Goal: Task Accomplishment & Management: Use online tool/utility

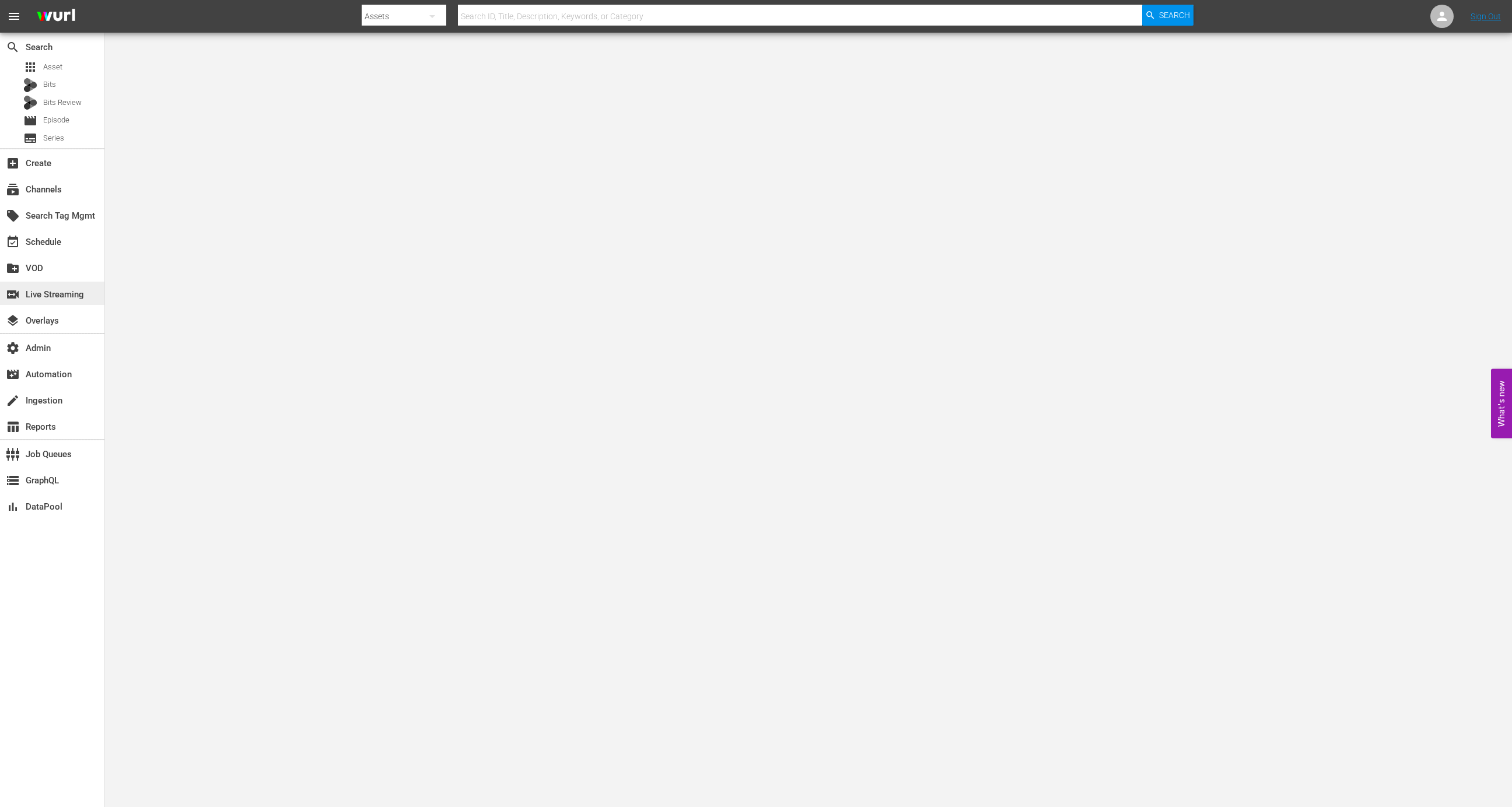
click at [64, 296] on div "switch_video Live Streaming" at bounding box center [33, 292] width 66 height 10
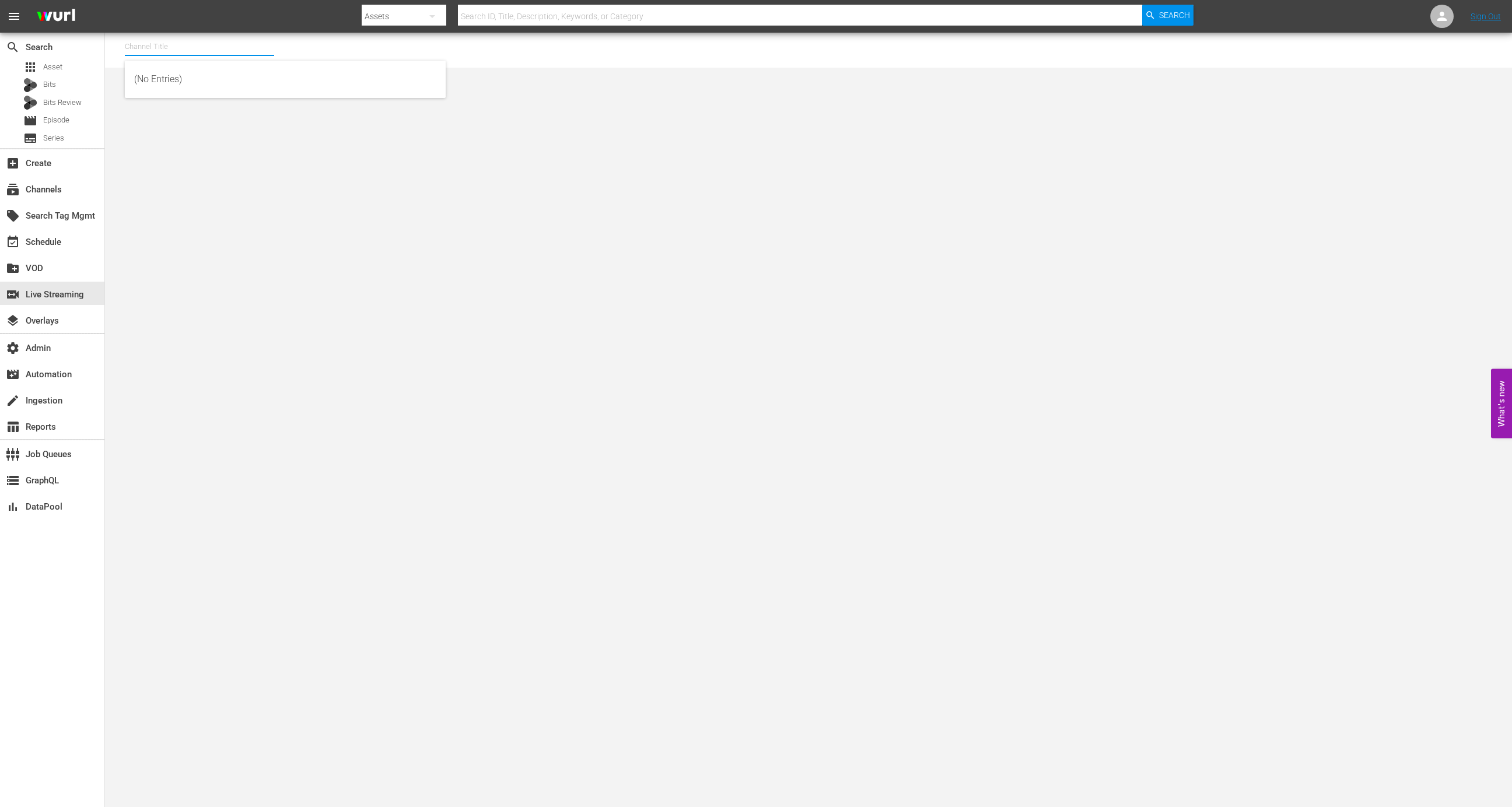
click at [218, 51] on input "text" at bounding box center [199, 47] width 149 height 28
click at [248, 73] on div "Wurl - External (1417 - wurl_external_1)" at bounding box center [285, 80] width 302 height 28
type input "Wurl - External (1417 - wurl_external_1)"
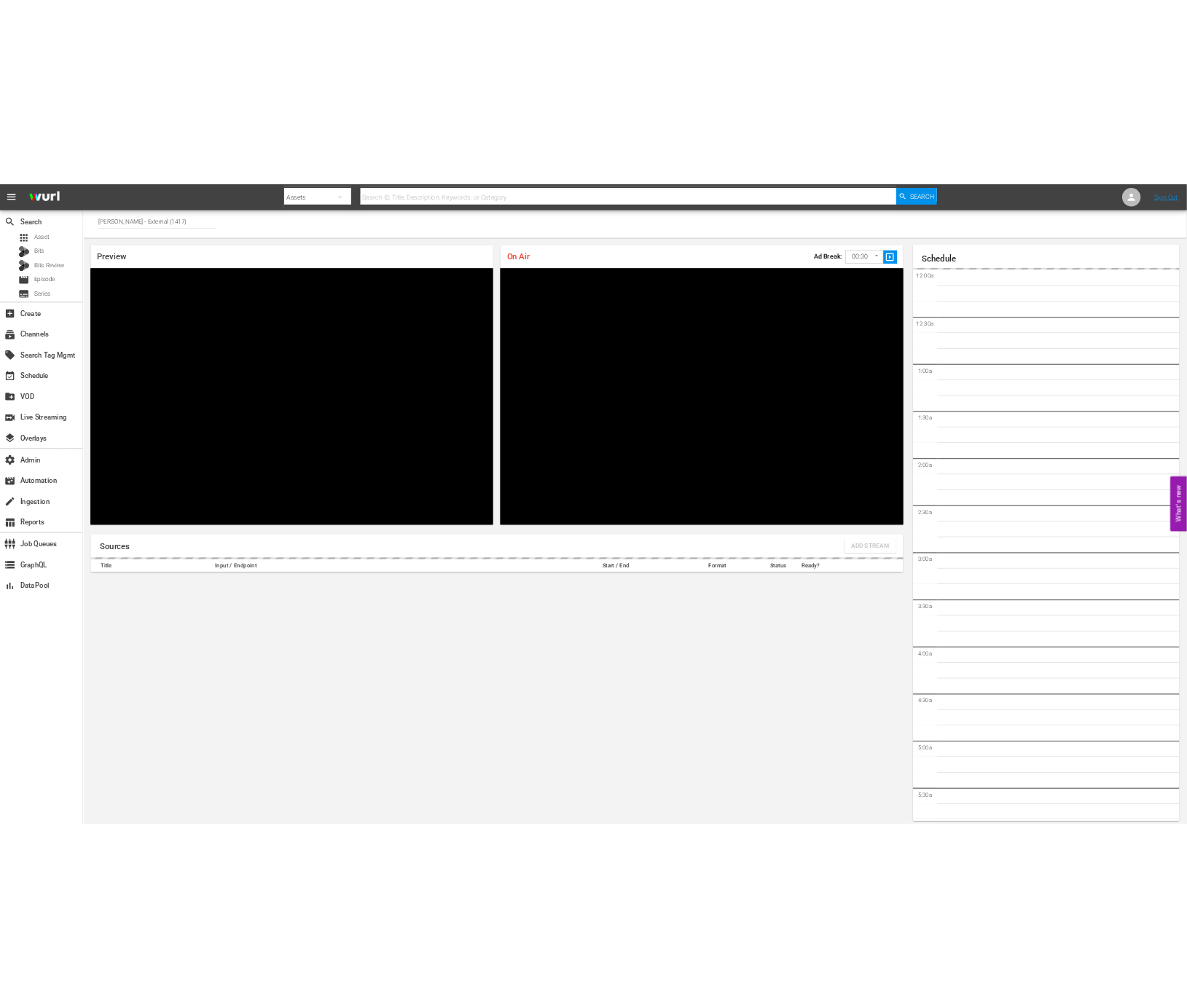
scroll to position [8, 0]
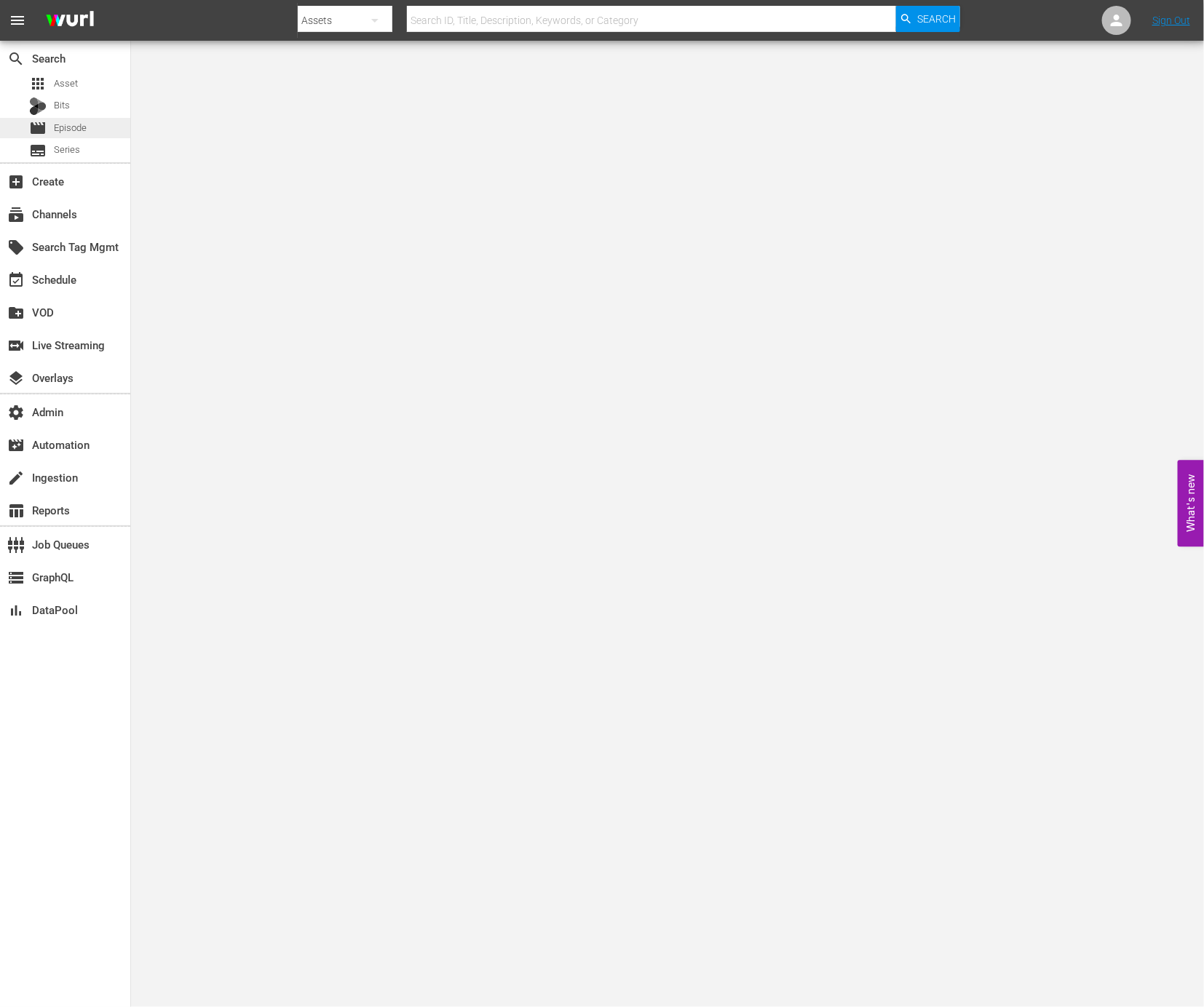
click at [87, 125] on div "movie Episode" at bounding box center [65, 128] width 131 height 20
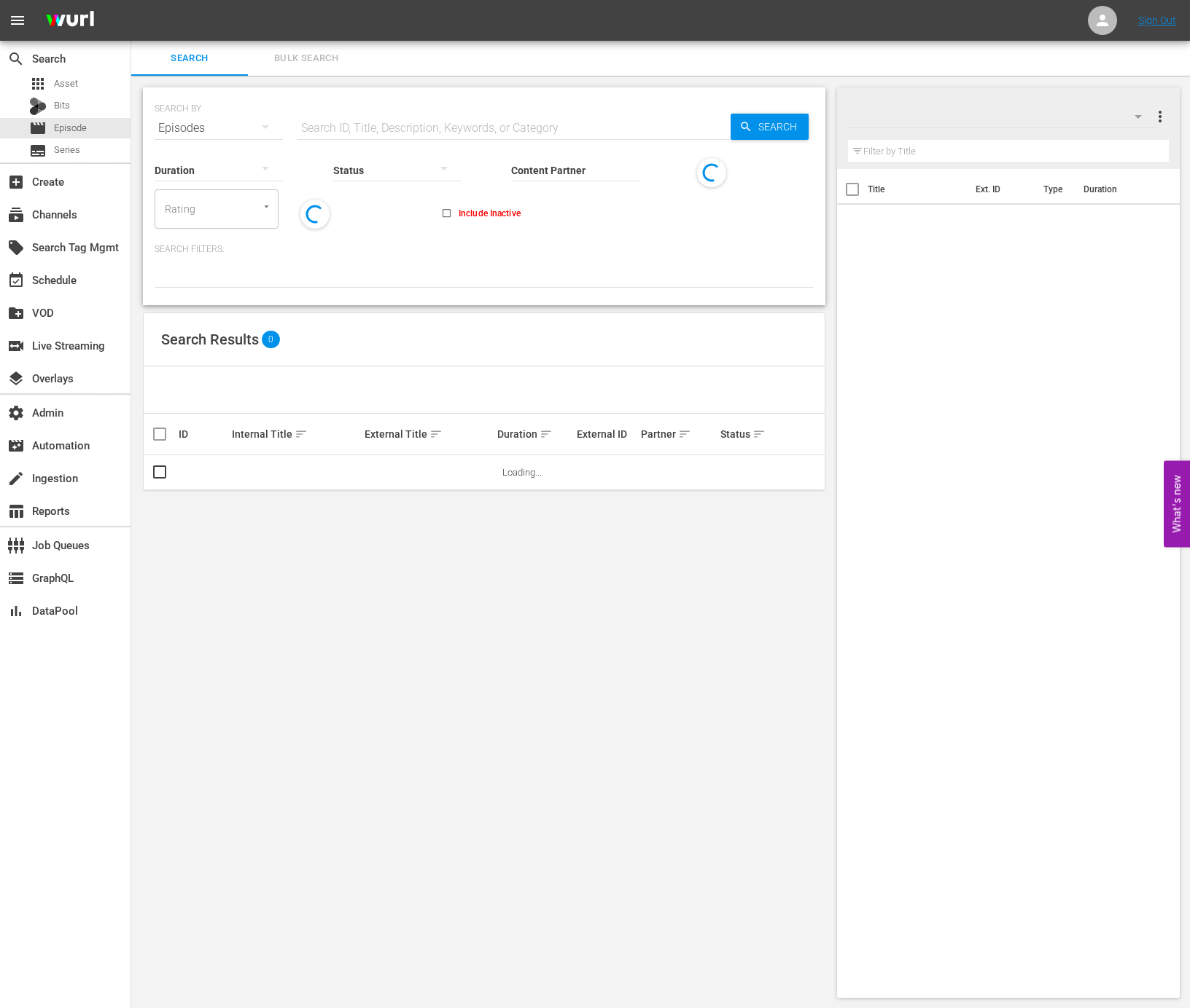
click at [407, 137] on div "Status" at bounding box center [396, 161] width 128 height 53
click at [407, 127] on input "text" at bounding box center [514, 128] width 433 height 35
paste input "84327923"
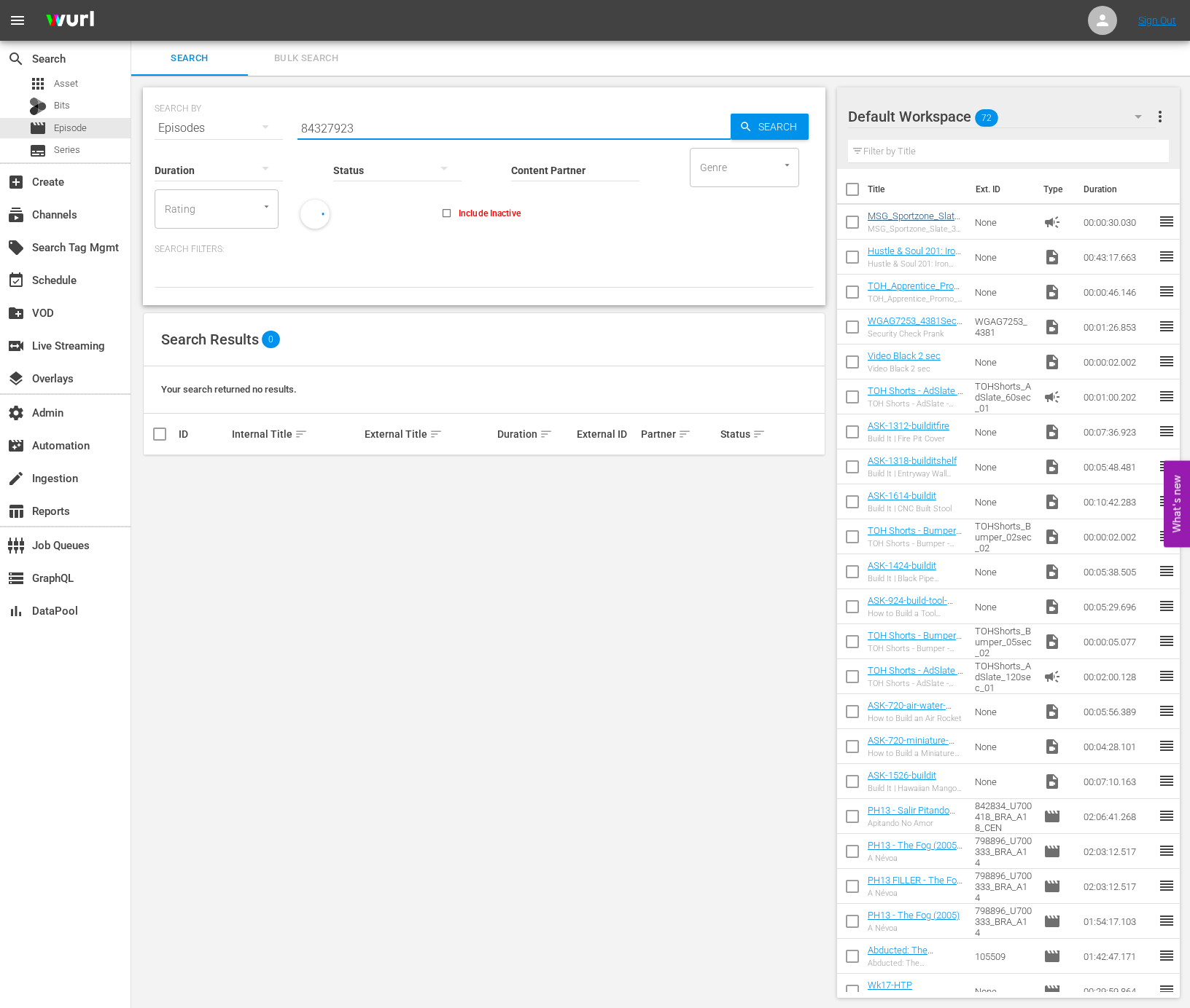
type input "84327923"
click at [925, 212] on link "MSG_Sportzone_Slate_30sec" at bounding box center [914, 222] width 92 height 21
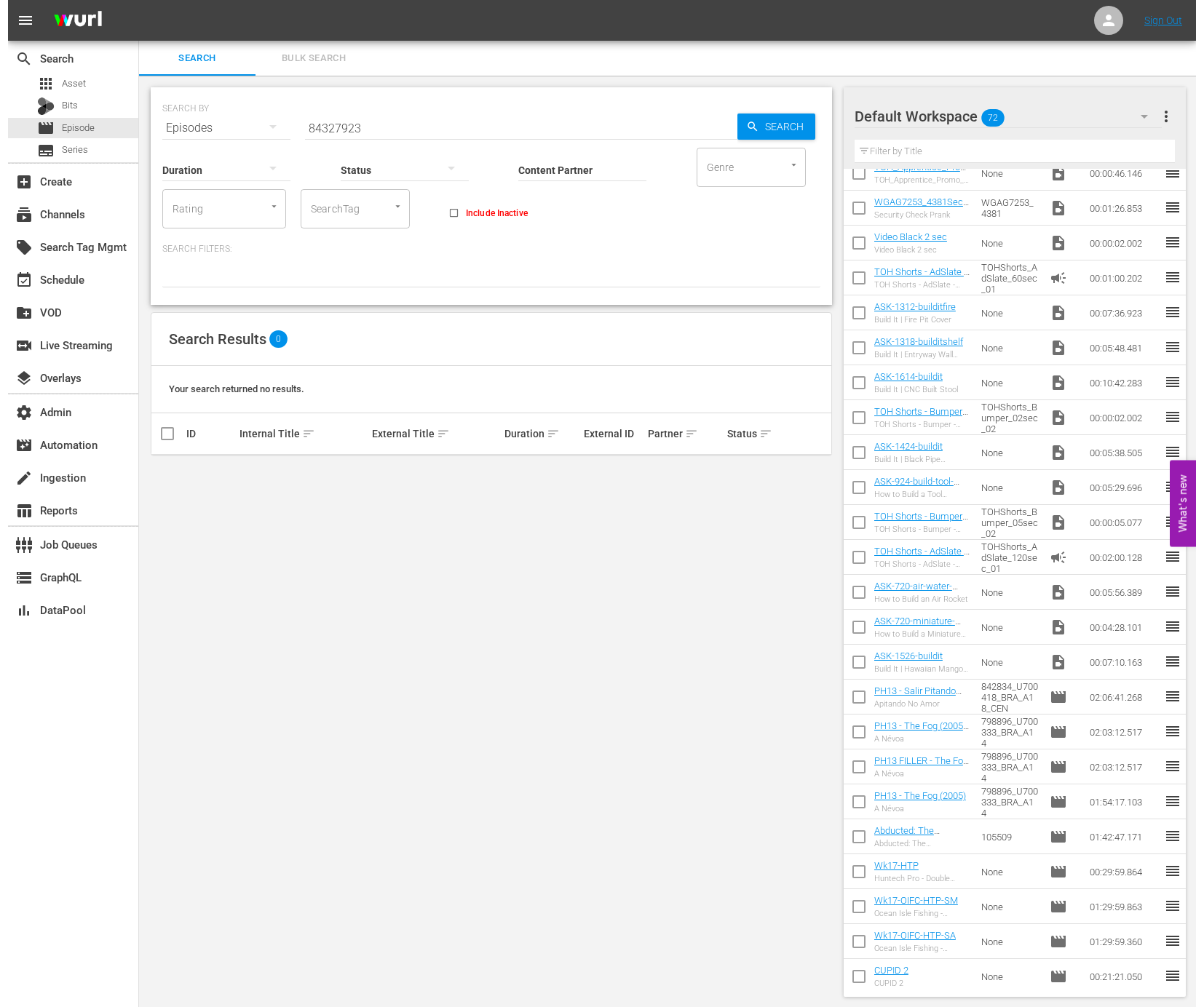
scroll to position [295, 0]
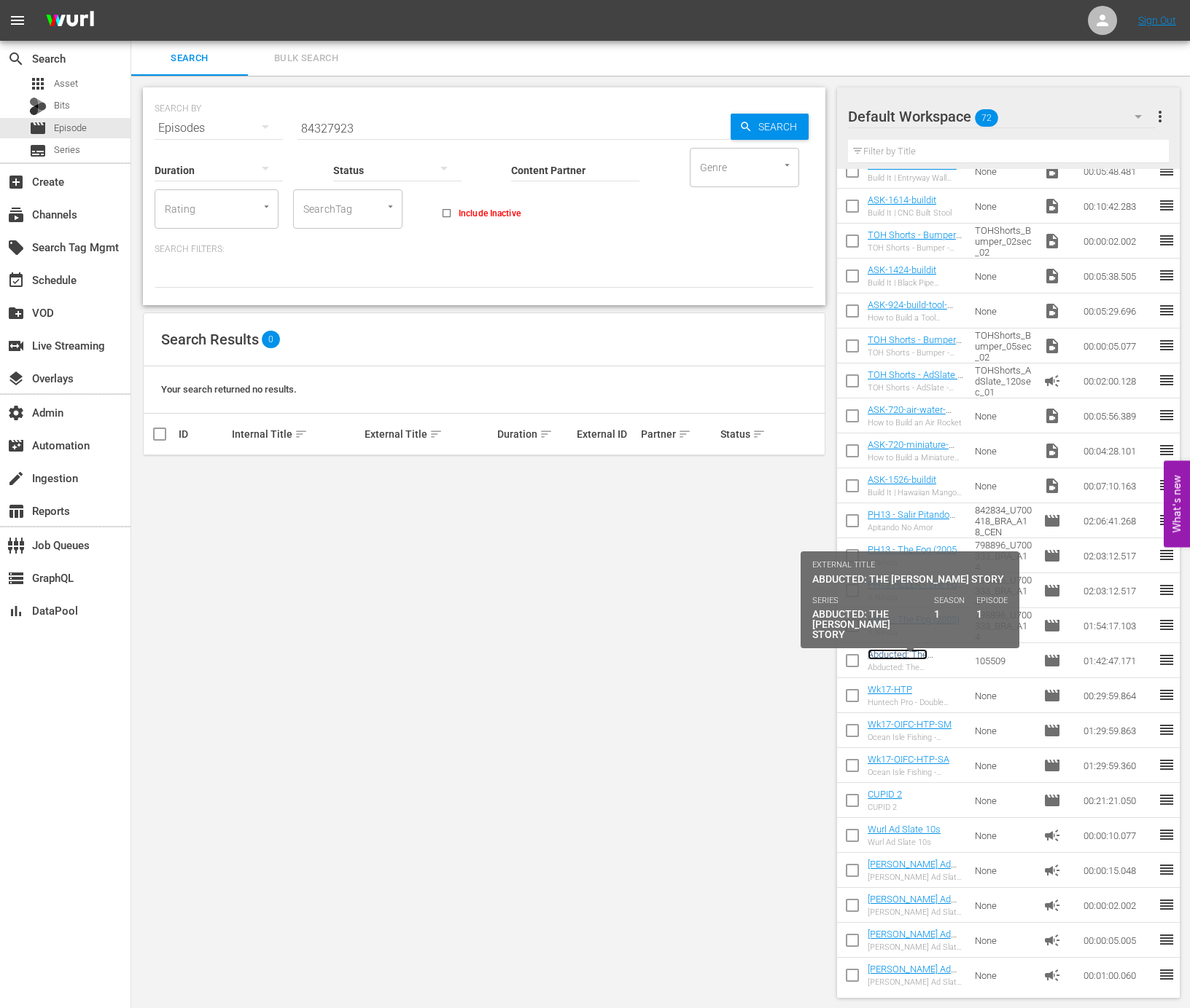
click at [911, 652] on link "Abducted: The [PERSON_NAME] Story" at bounding box center [915, 660] width 94 height 21
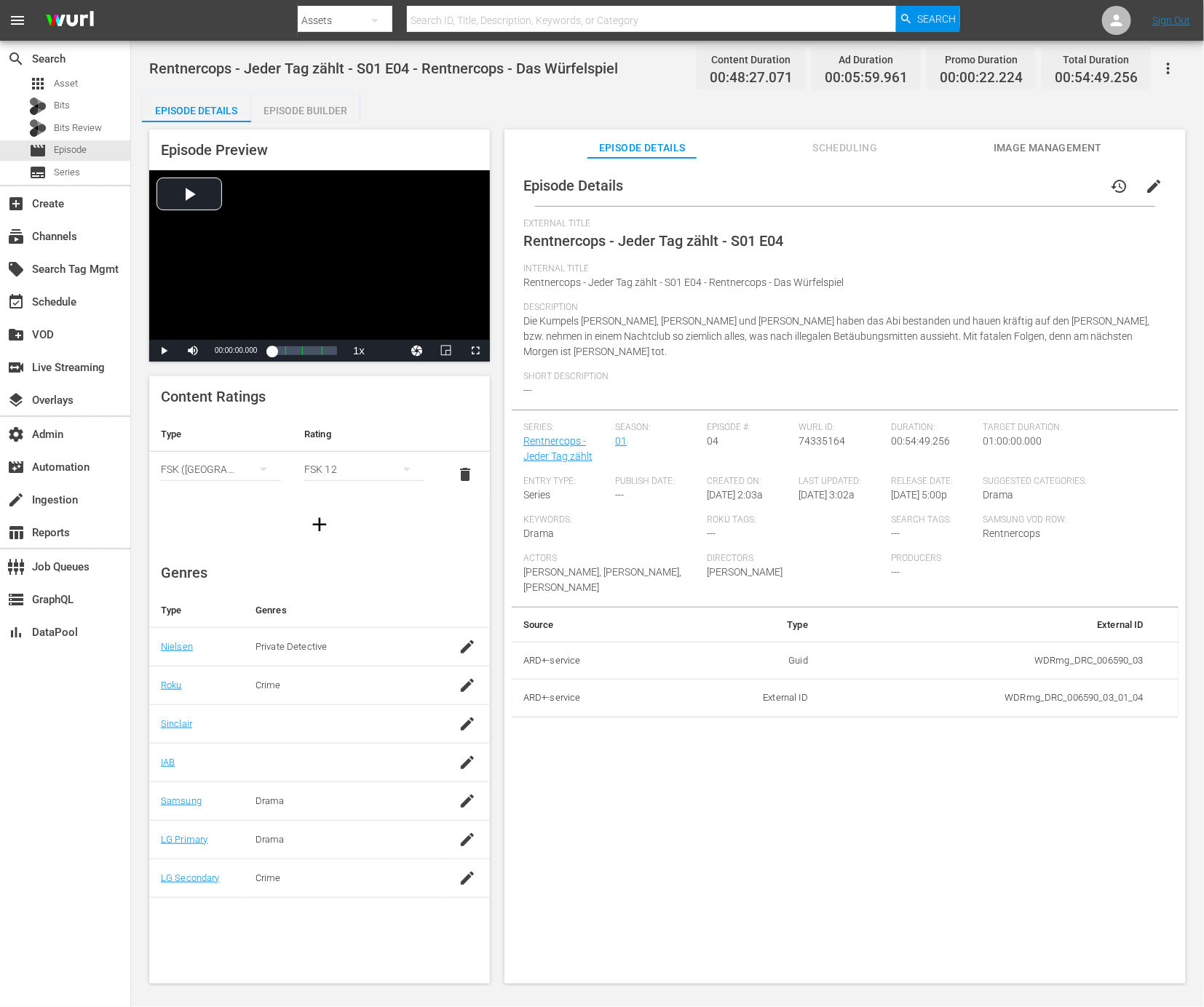
click at [501, 471] on div "Episode Preview Video Player is loading. Play Video Play Mute Current Time 00:0…" at bounding box center [668, 559] width 1051 height 873
click at [60, 333] on div "create_new_folder VOD" at bounding box center [41, 332] width 82 height 13
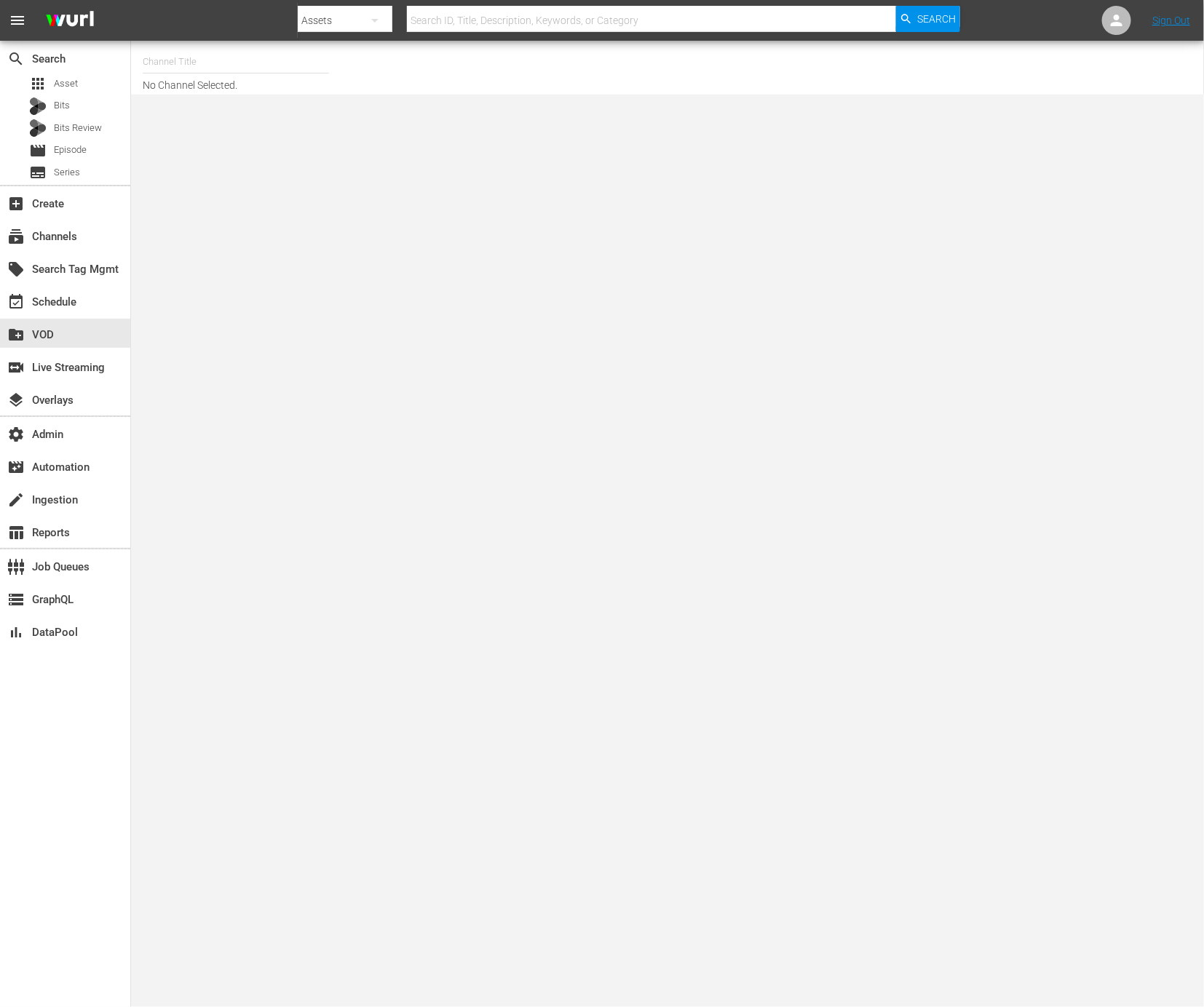
click at [60, 350] on div "switch_video Live Streaming" at bounding box center [65, 367] width 131 height 33
click at [61, 366] on div "switch_video Live Streaming" at bounding box center [41, 365] width 82 height 13
click at [261, 57] on input "text" at bounding box center [239, 58] width 186 height 35
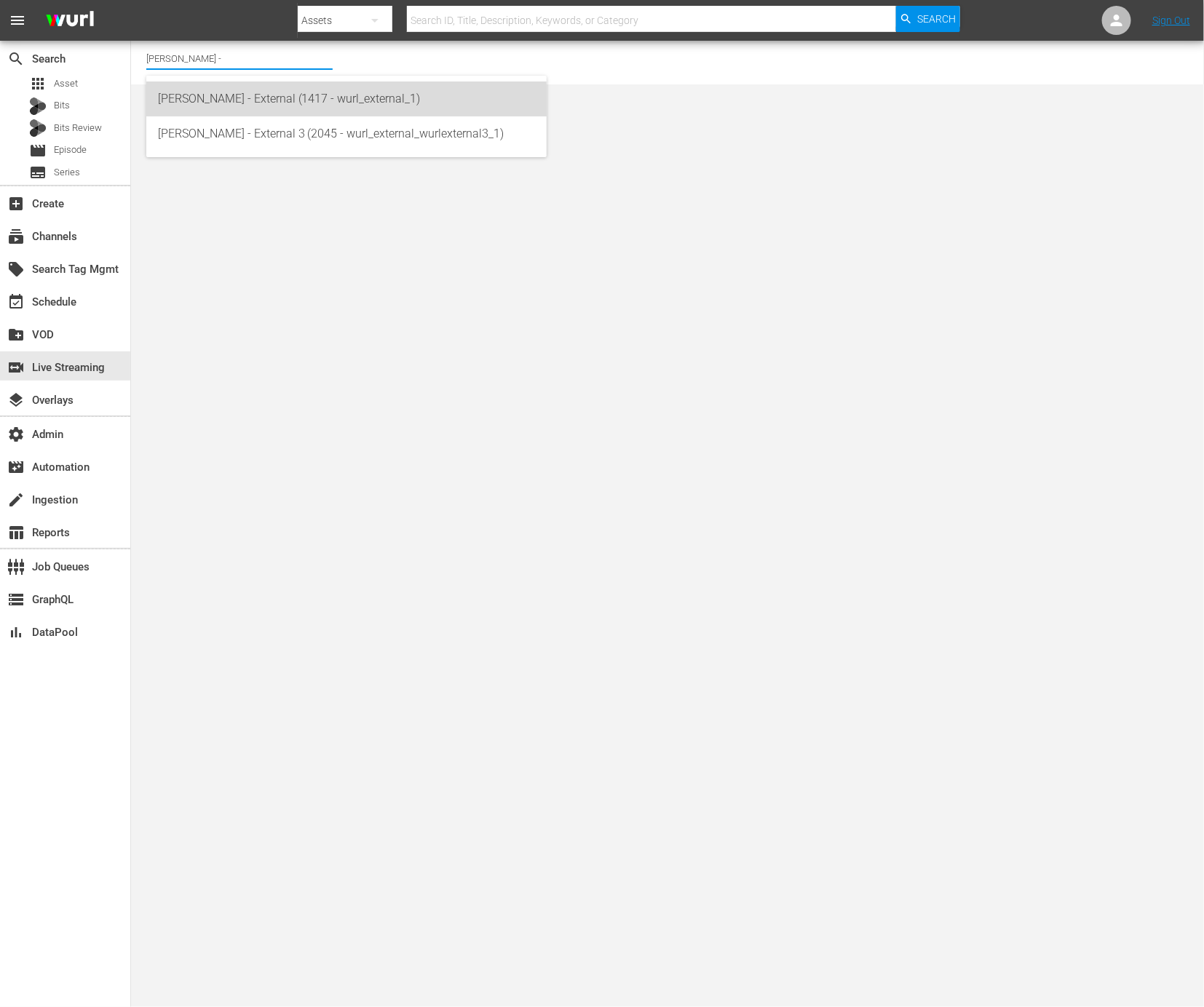
click at [277, 103] on div "Wurl - External (1417 - wurl_external_1)" at bounding box center [346, 99] width 377 height 35
type input "Wurl - External (1417 - wurl_external_1)"
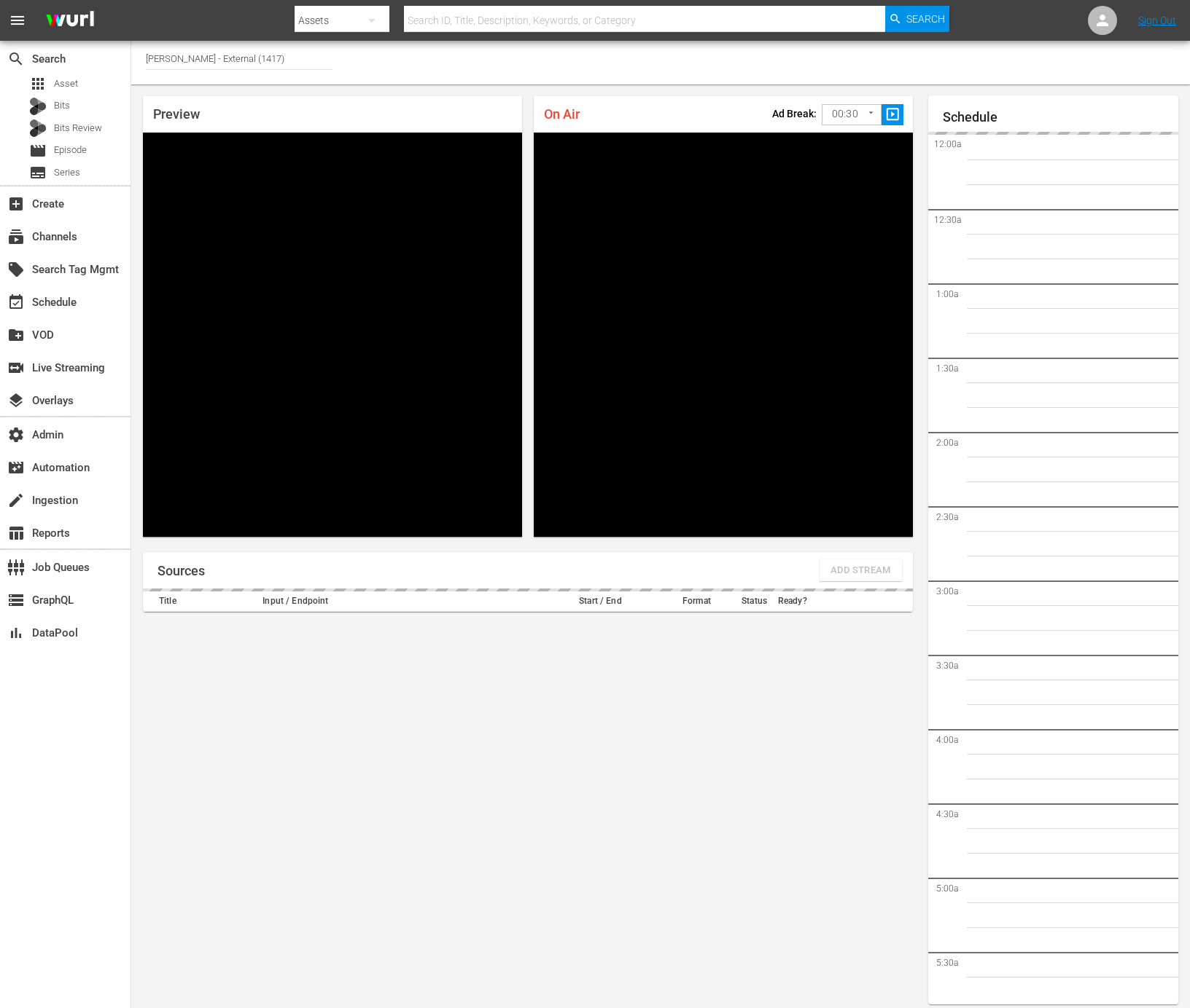
scroll to position [8, 0]
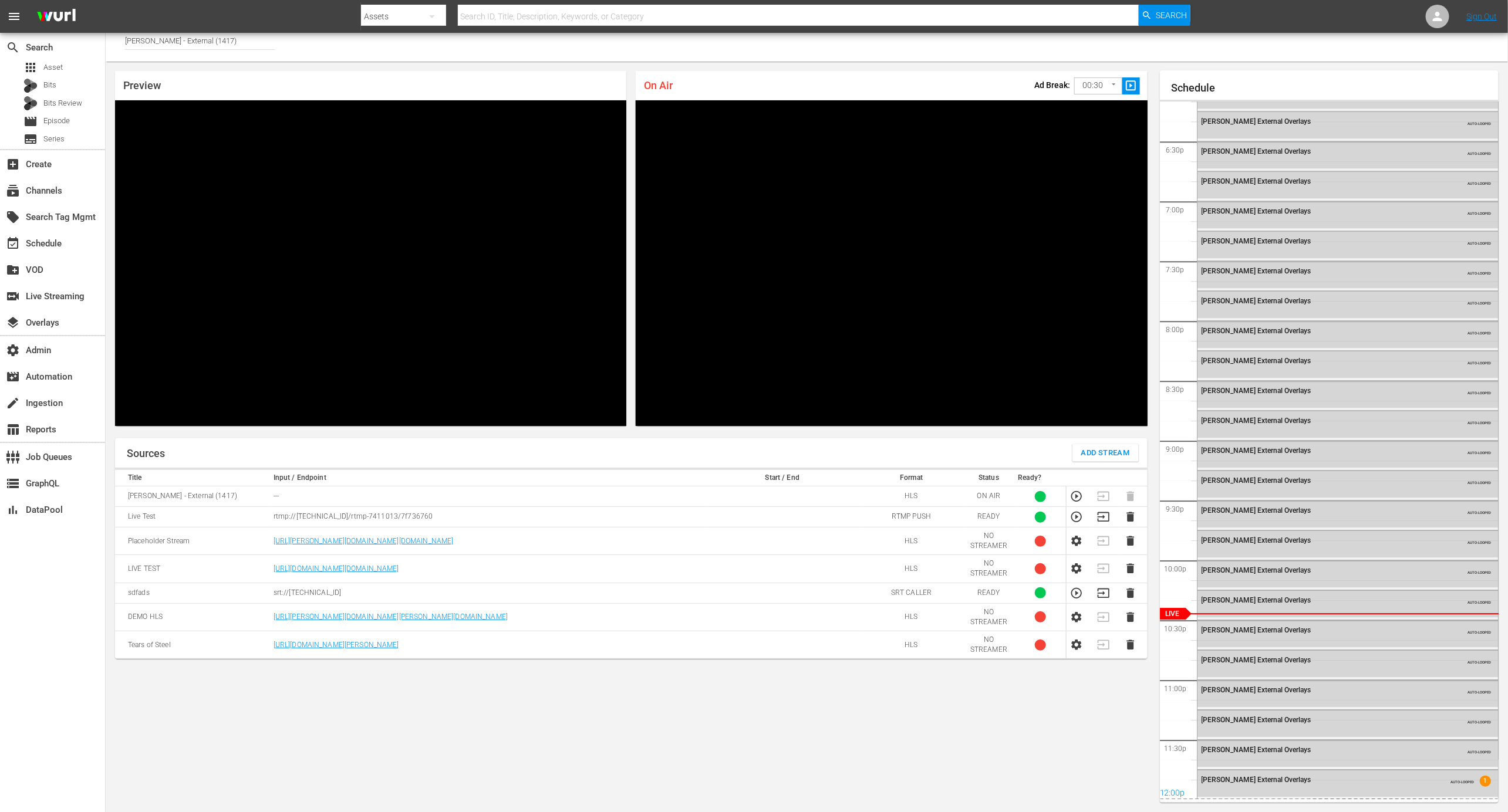
drag, startPoint x: 1360, startPoint y: 810, endPoint x: 984, endPoint y: 740, distance: 382.5
click at [970, 740] on div "Sources Add Stream Title Input / Endpoint Start / End Format Status Ready? Wurl…" at bounding box center [631, 621] width 1032 height 365
click at [970, 520] on icon "button" at bounding box center [1076, 516] width 10 height 10
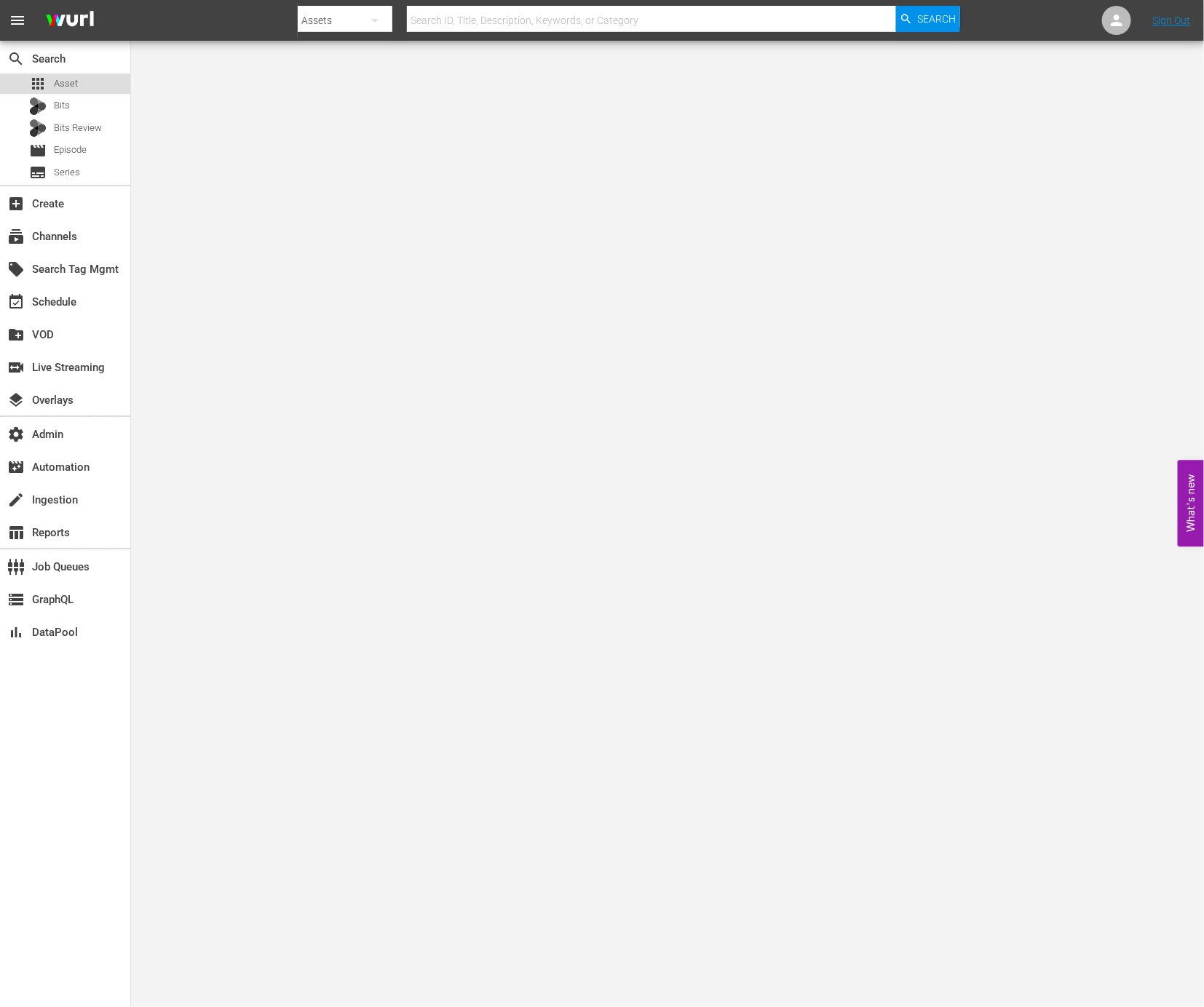
click at [80, 78] on div "apps Asset" at bounding box center [65, 83] width 131 height 20
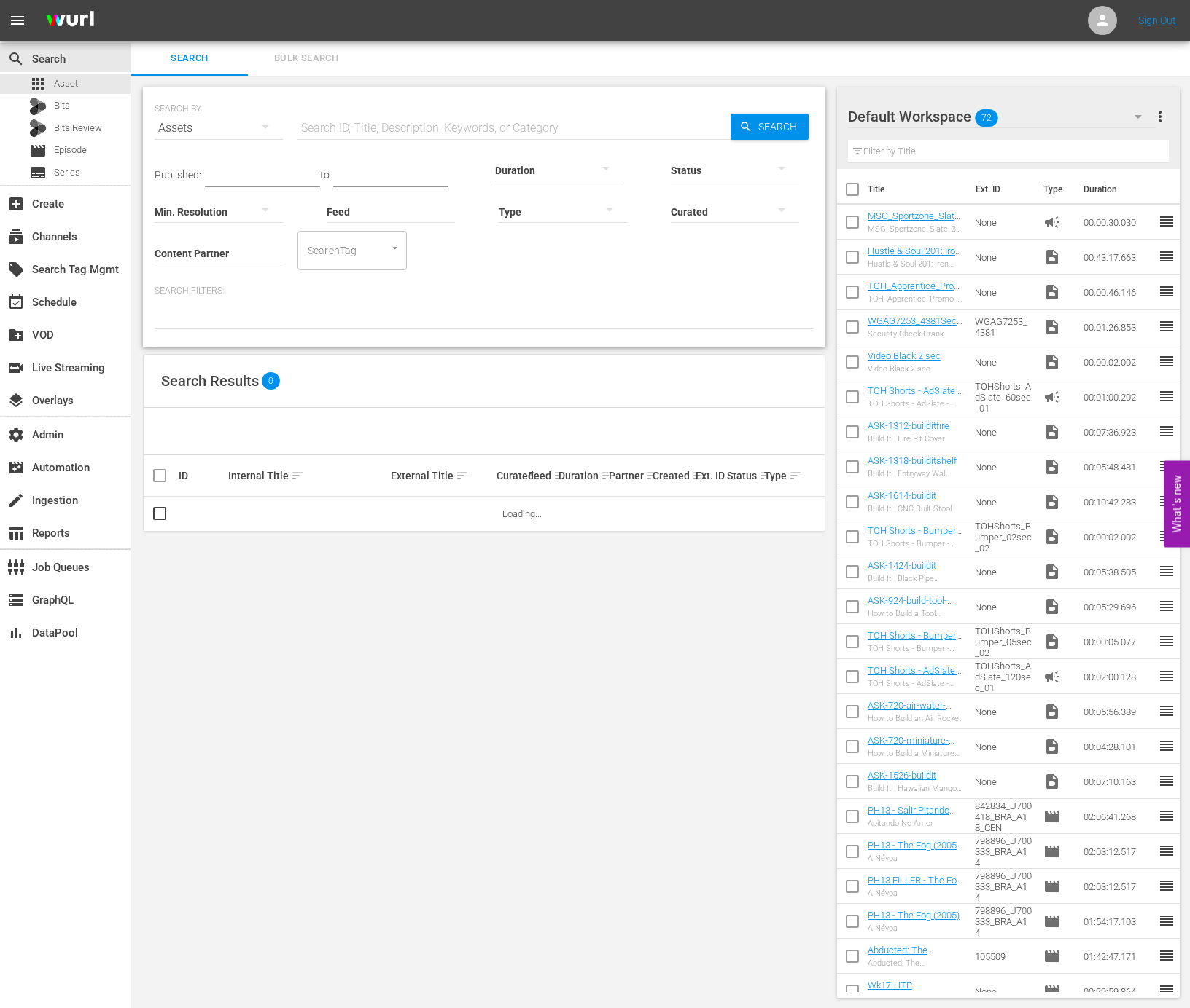
click at [434, 128] on input "text" at bounding box center [514, 128] width 433 height 35
paste input "AMCNVR0000070638"
type input "AMCNVR0000070638"
click at [301, 517] on link "Ride with Norman Reedus 701: Walking Dead Country with Kim Coates" at bounding box center [293, 525] width 130 height 33
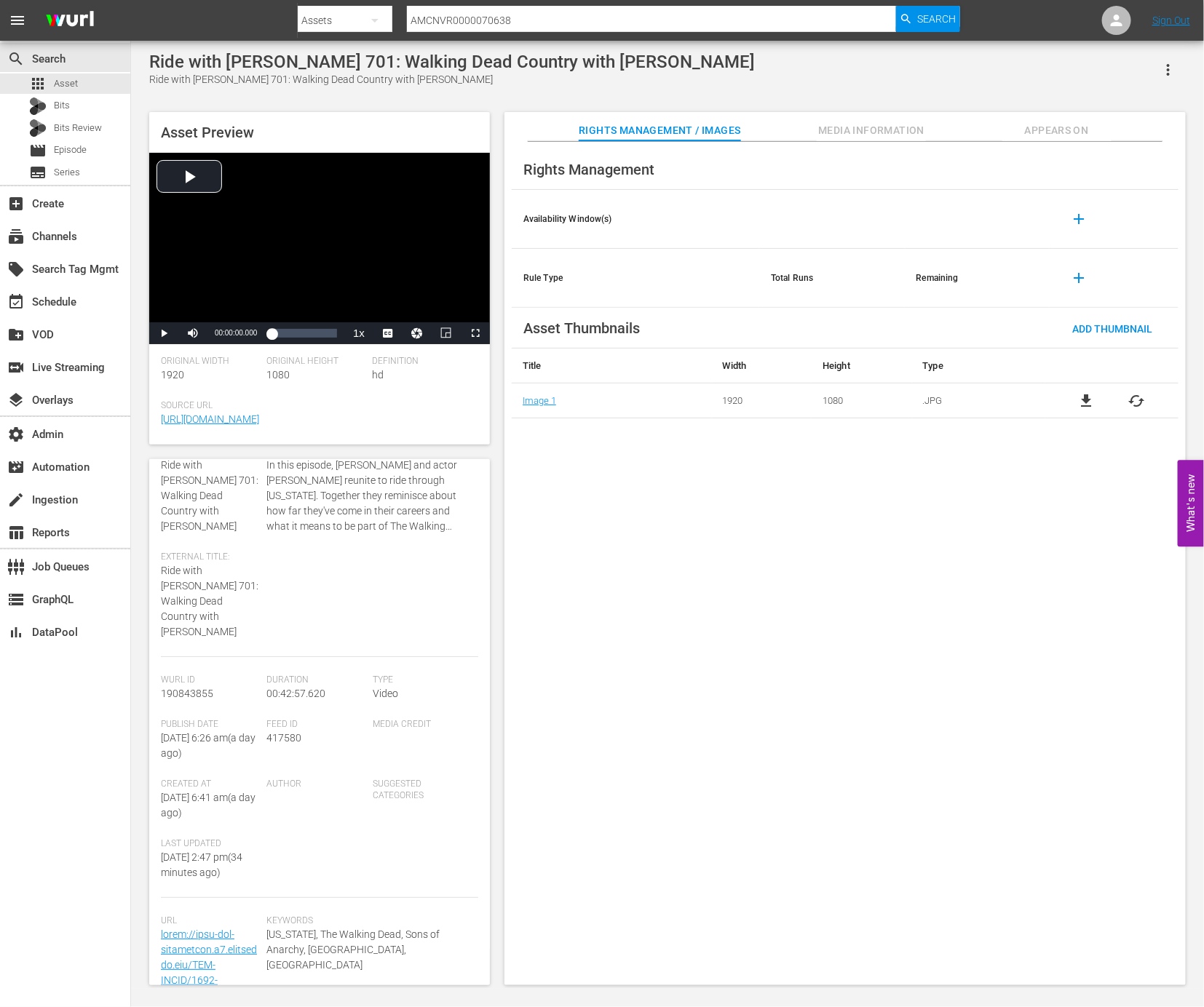
scroll to position [116, 0]
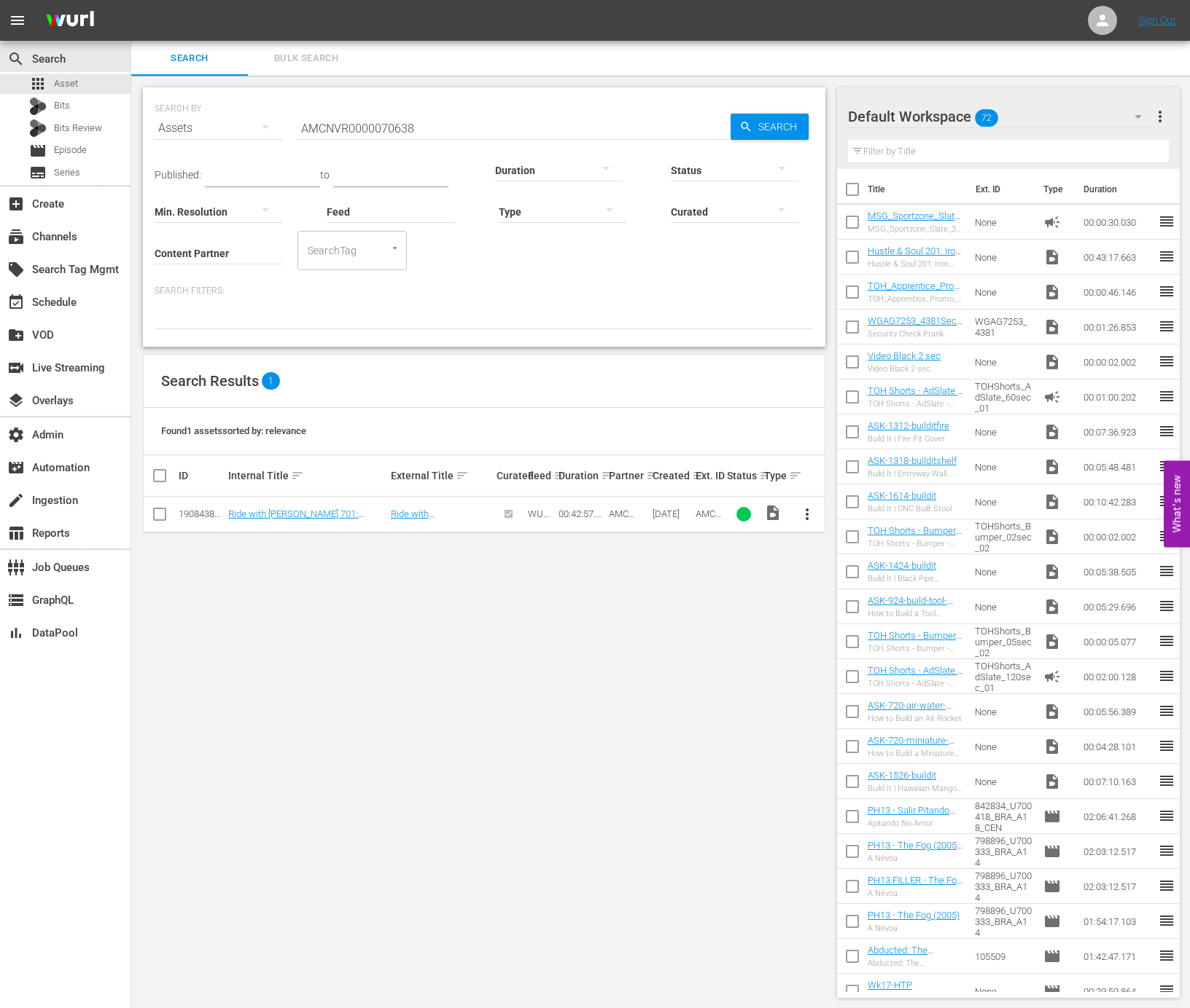
click at [814, 510] on span "more_vert" at bounding box center [807, 514] width 18 height 18
click at [856, 634] on div "Episode" at bounding box center [885, 625] width 100 height 35
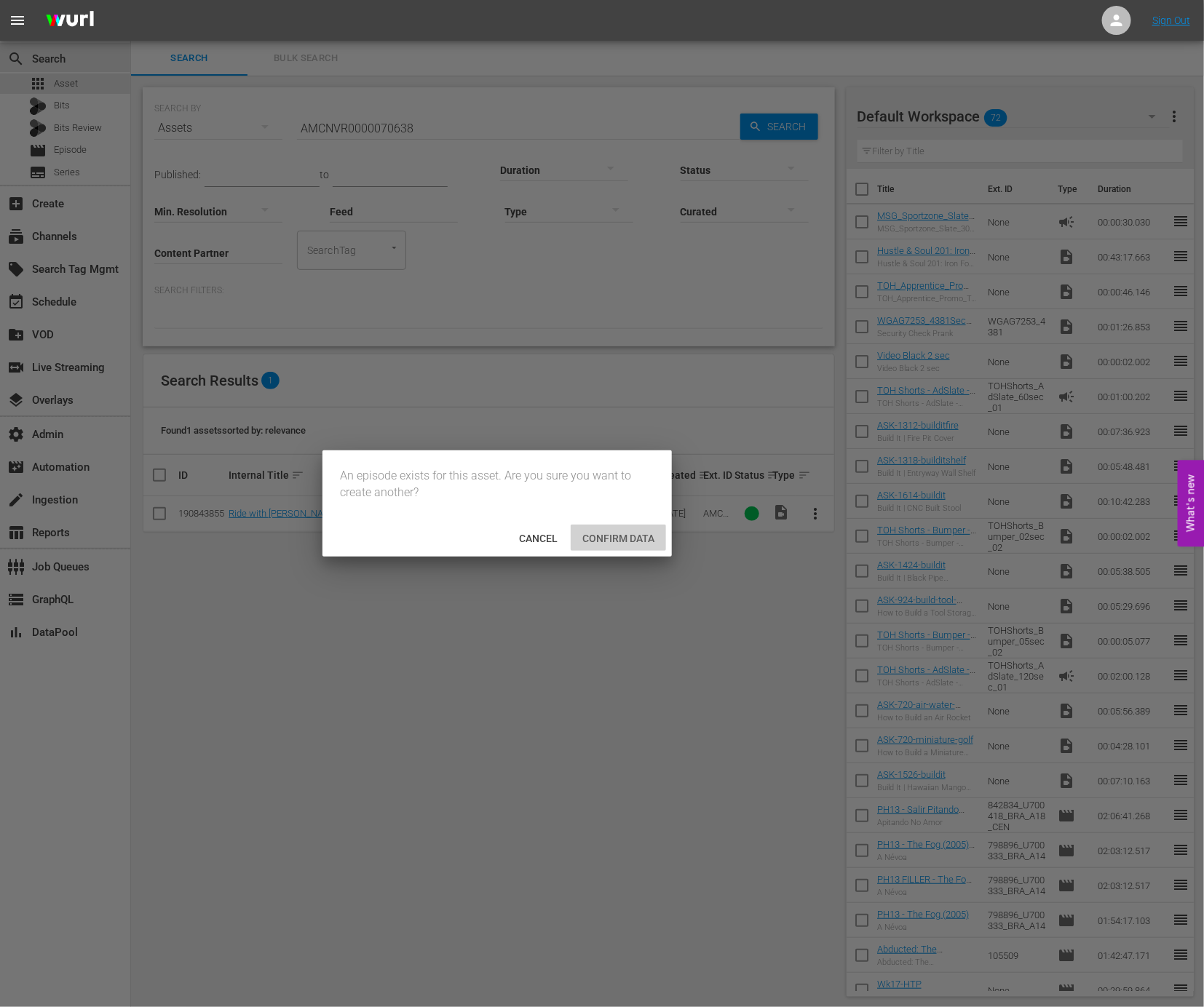
click at [613, 530] on div "Confirm data" at bounding box center [618, 538] width 96 height 27
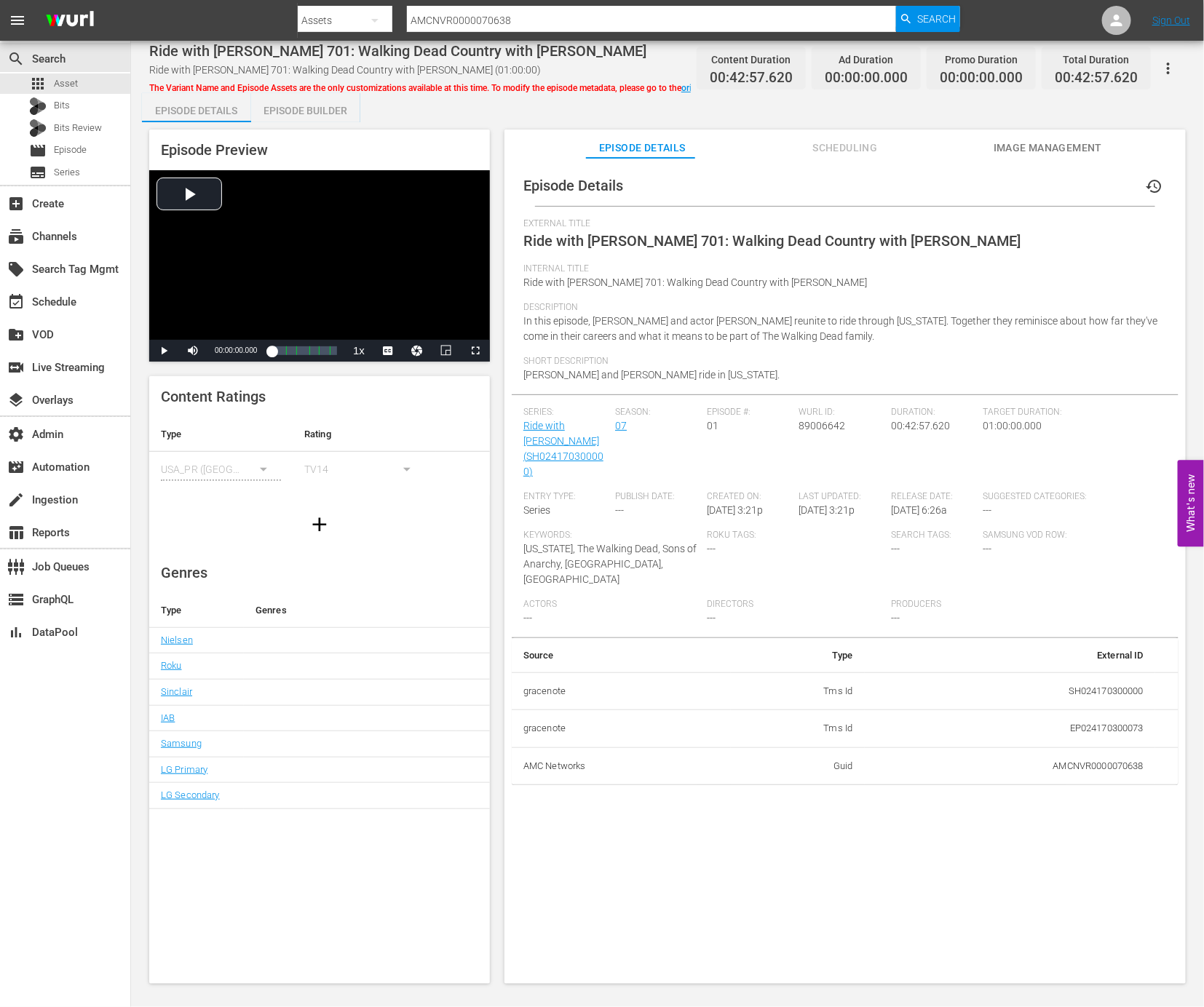
click at [840, 142] on span "Scheduling" at bounding box center [845, 148] width 109 height 19
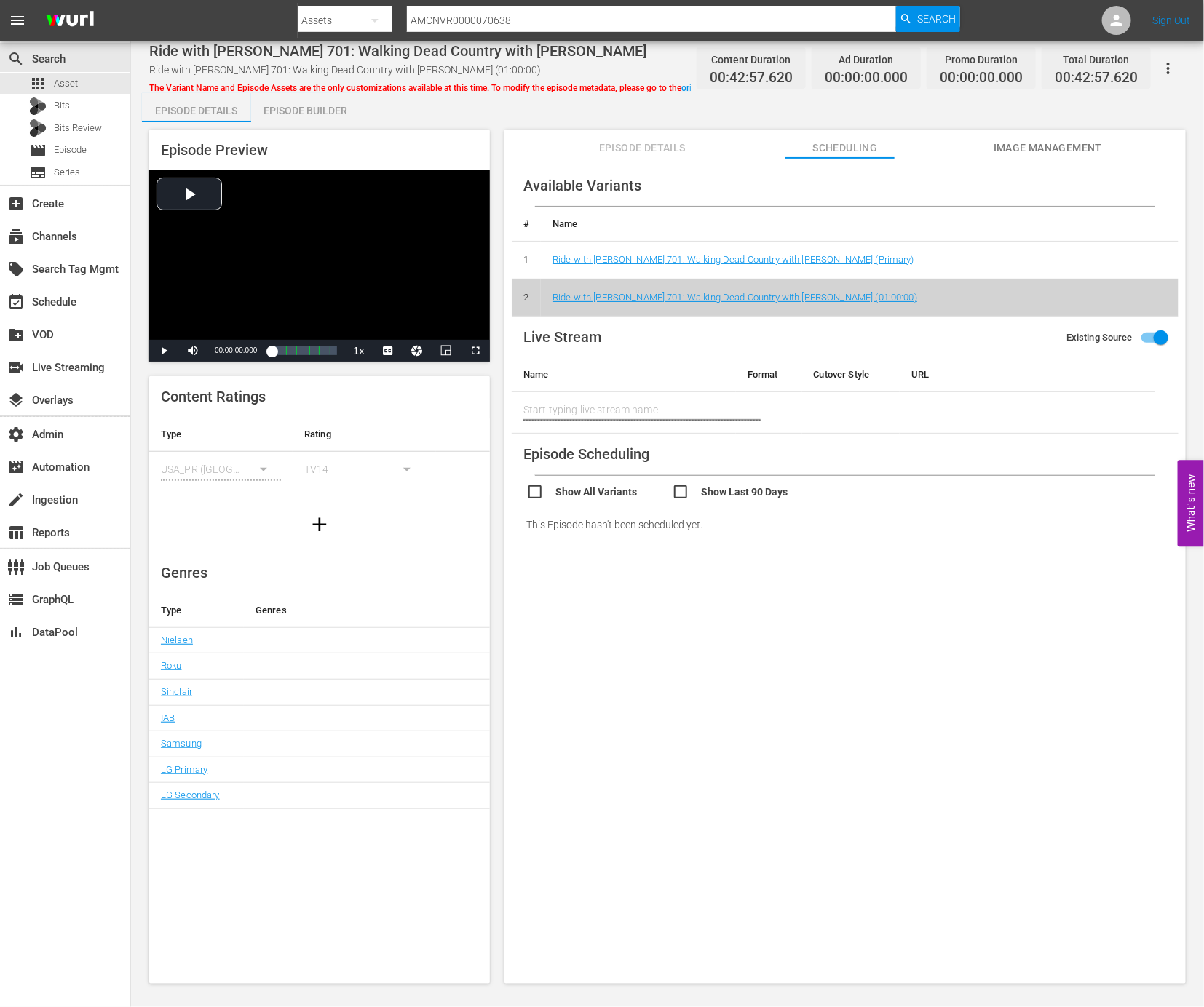
click at [1167, 72] on icon "button" at bounding box center [1168, 68] width 3 height 12
click at [1052, 163] on div "DELETE VARIANT" at bounding box center [1088, 155] width 139 height 35
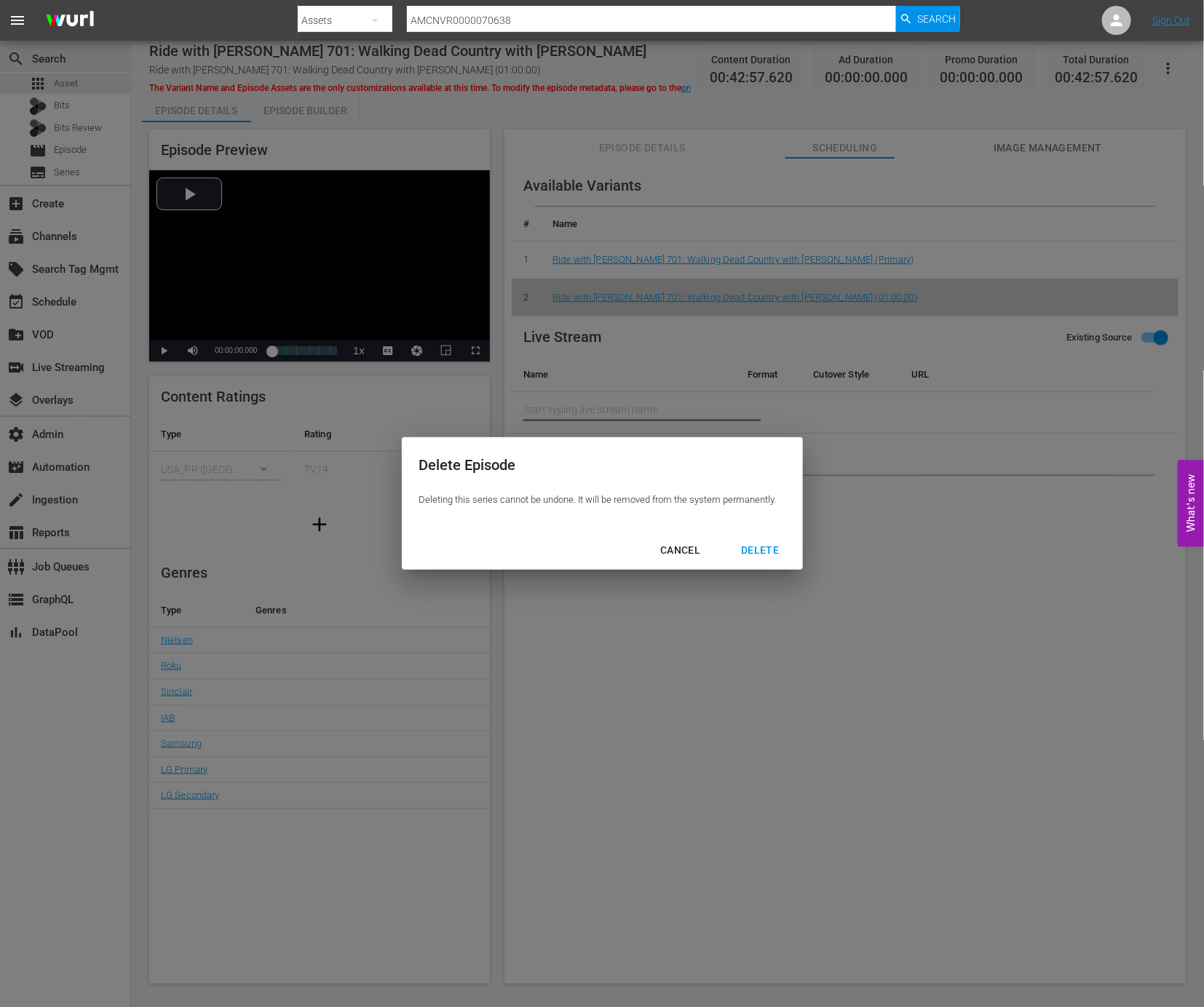
click at [767, 546] on div "DELETE" at bounding box center [759, 551] width 61 height 19
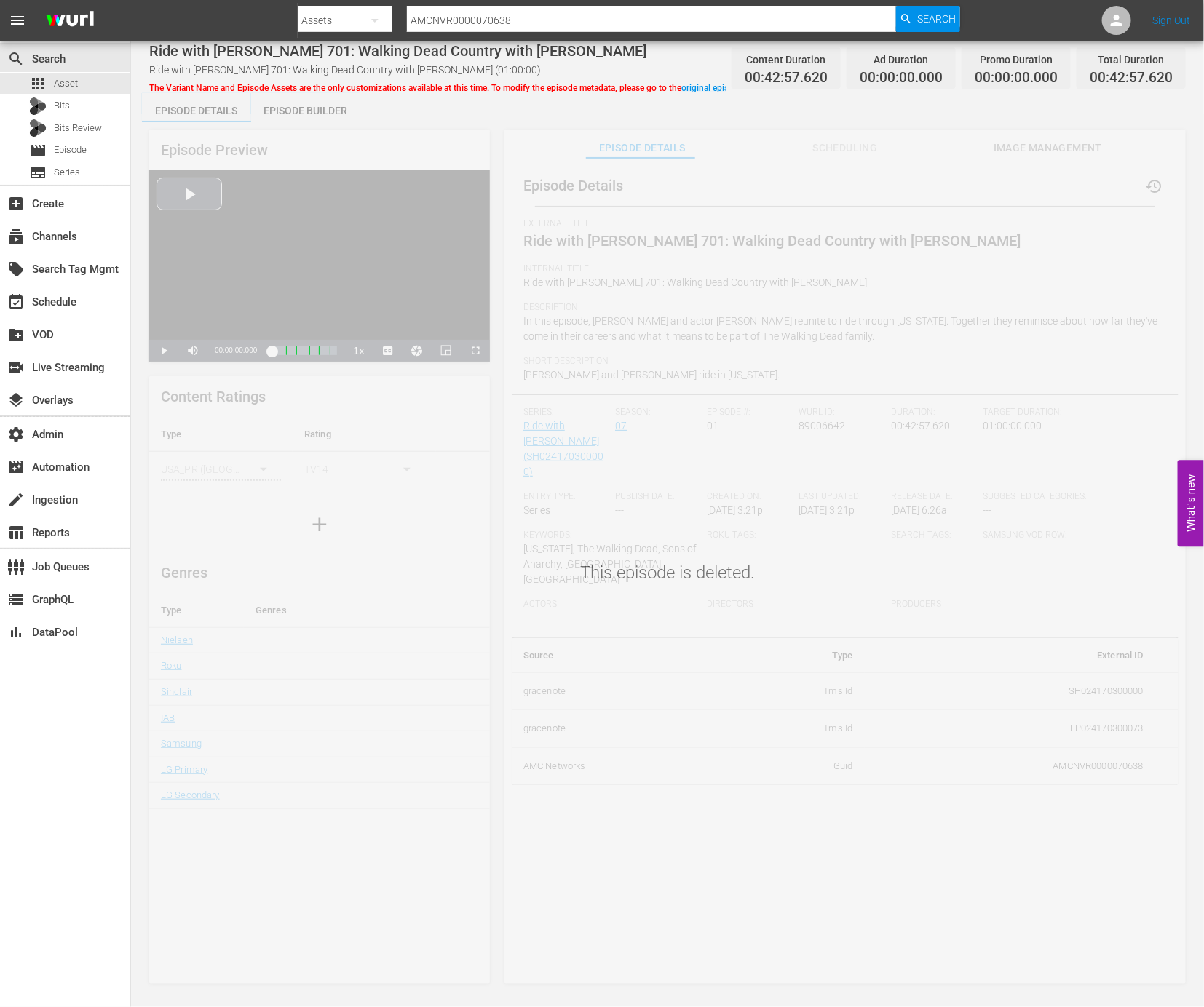
click at [703, 77] on div "The Variant Name and Episode Assets are the only customizations available at th…" at bounding box center [437, 86] width 576 height 18
click at [703, 79] on div "The Variant Name and Episode Assets are the only customizations available at th…" at bounding box center [437, 86] width 576 height 18
click at [703, 85] on link "original episode" at bounding box center [712, 88] width 61 height 10
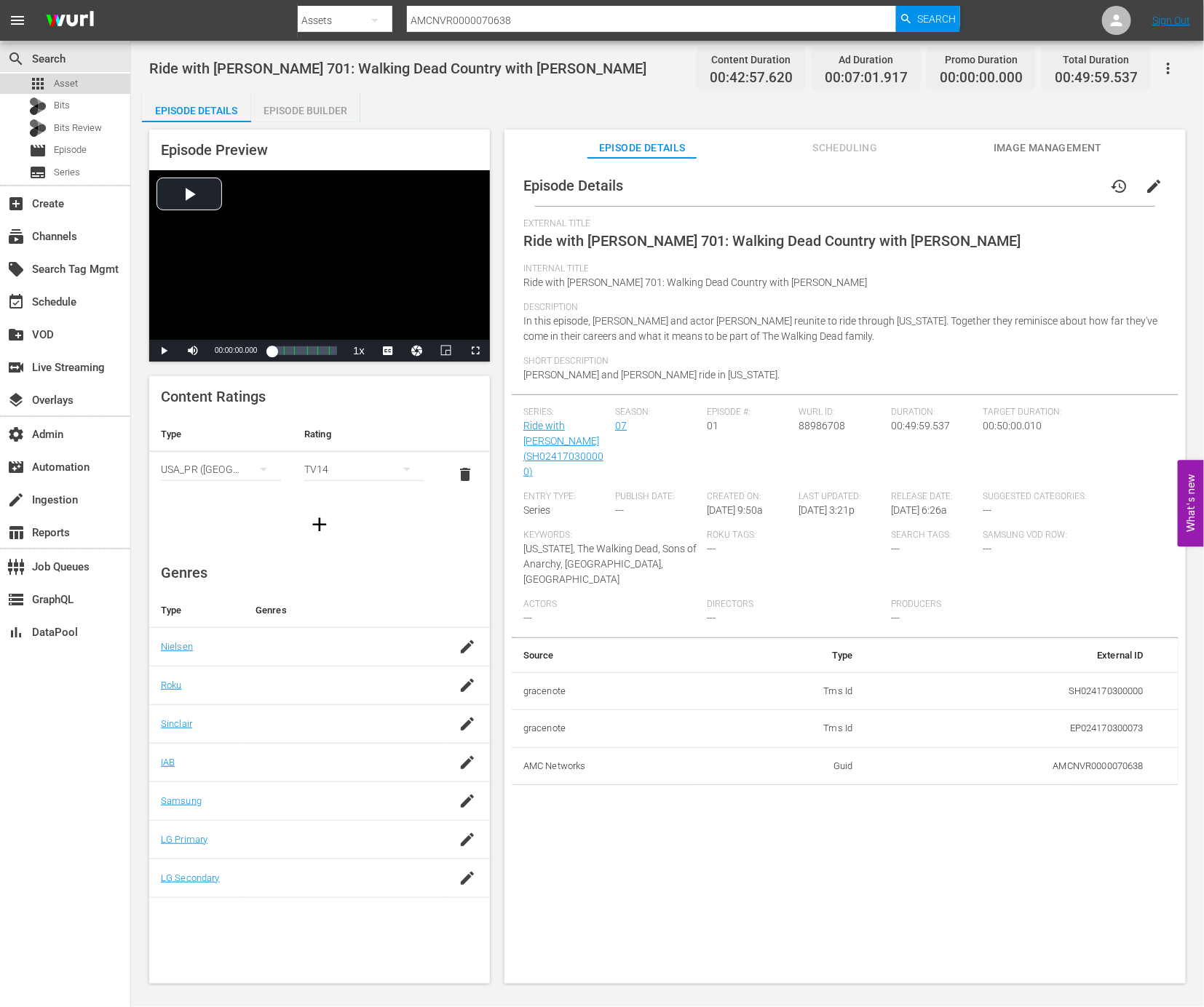
click at [62, 75] on div "apps Asset" at bounding box center [54, 83] width 49 height 20
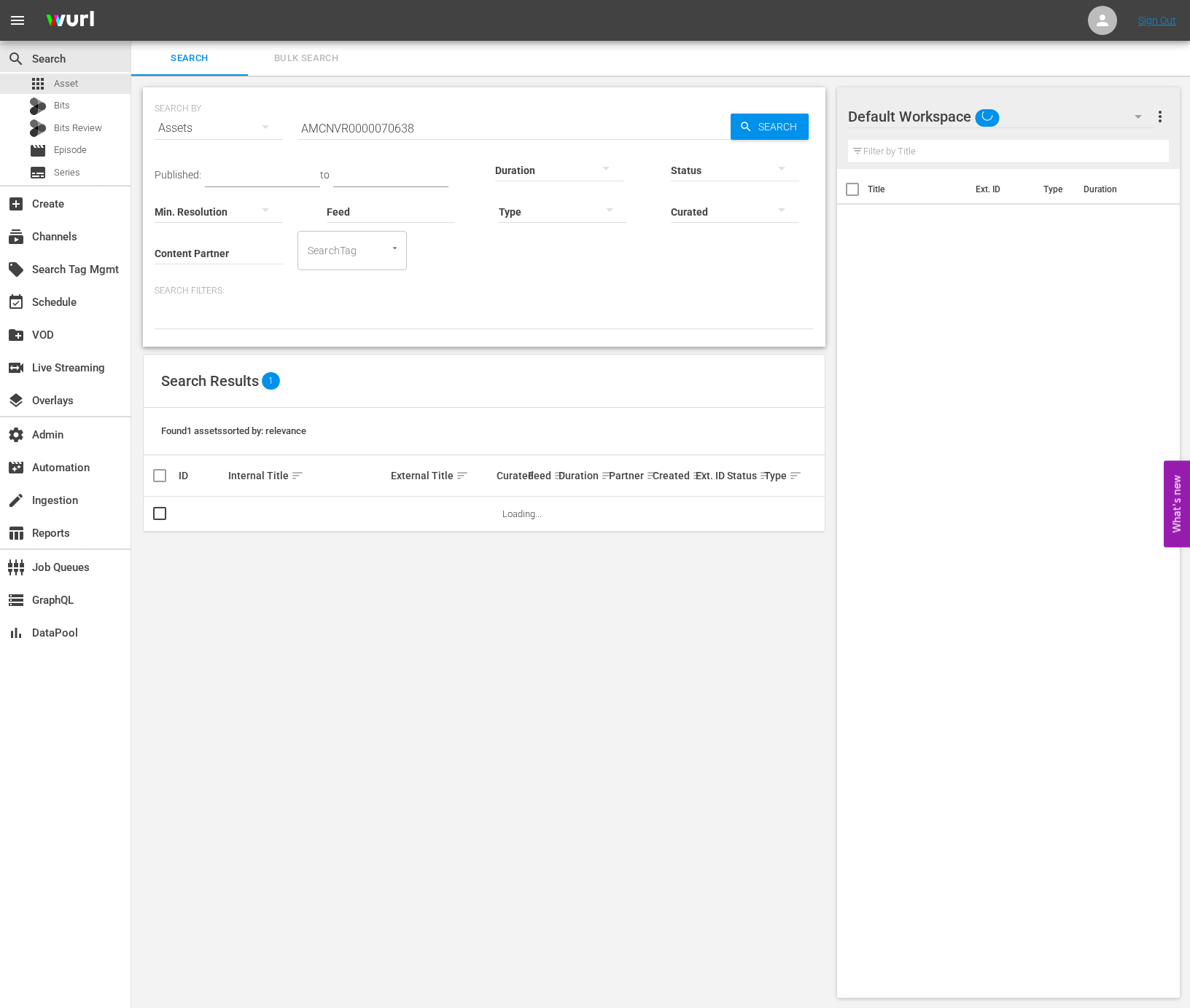
click at [387, 116] on input "AMCNVR0000070638" at bounding box center [514, 128] width 433 height 35
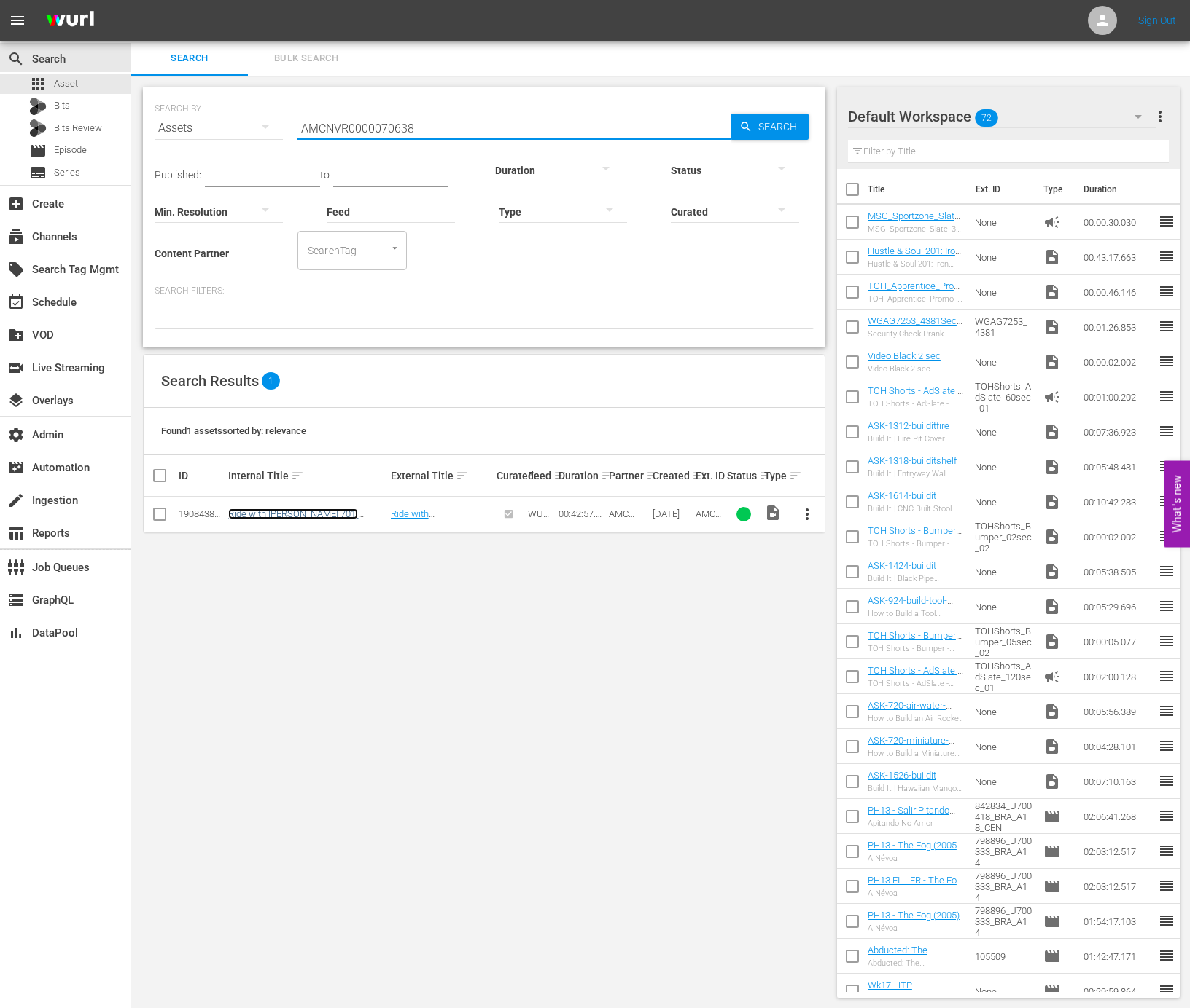
click at [275, 515] on link "Ride with Norman Reedus 701: Walking Dead Country with Kim Coates" at bounding box center [293, 525] width 130 height 33
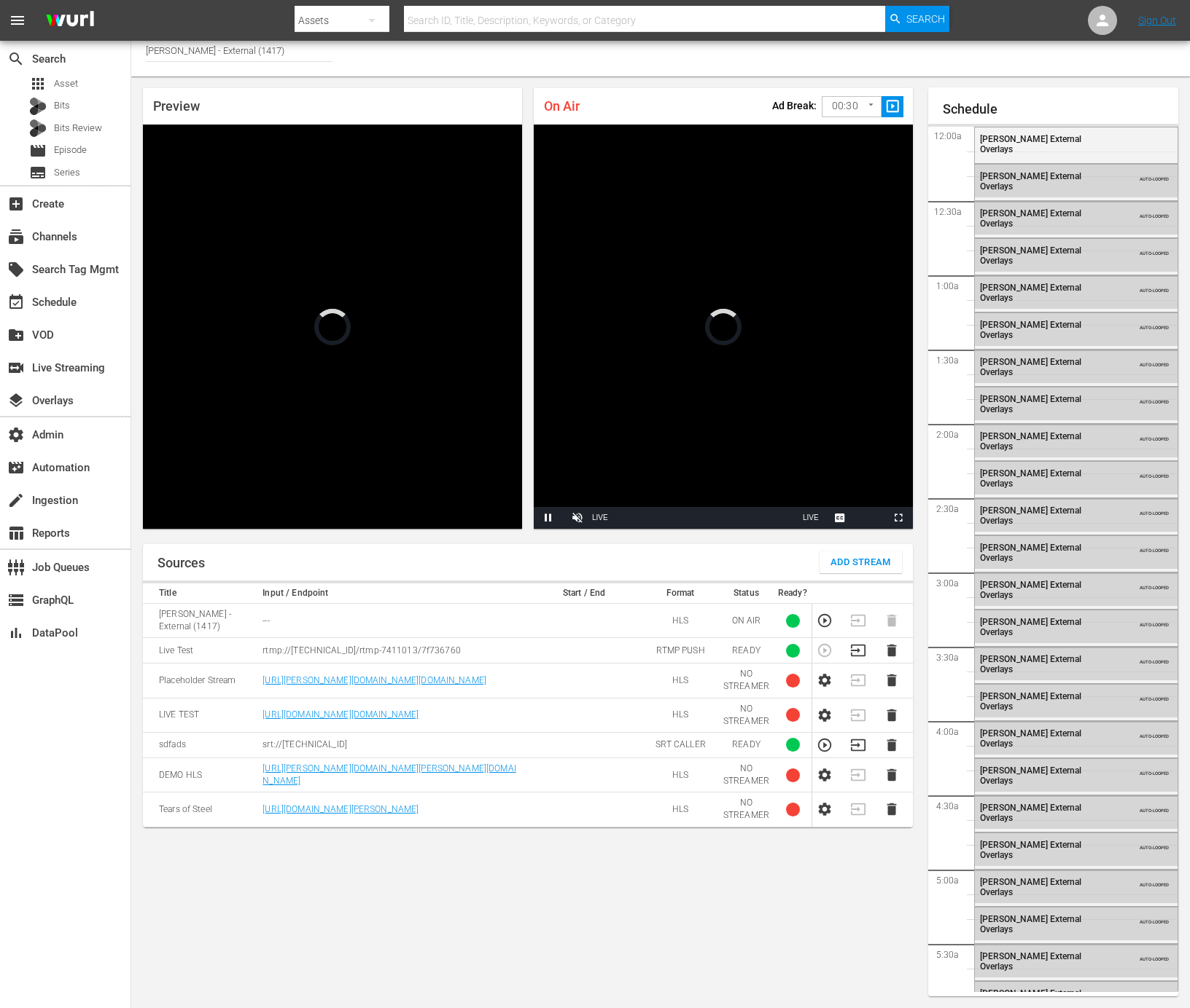
scroll to position [2701, 0]
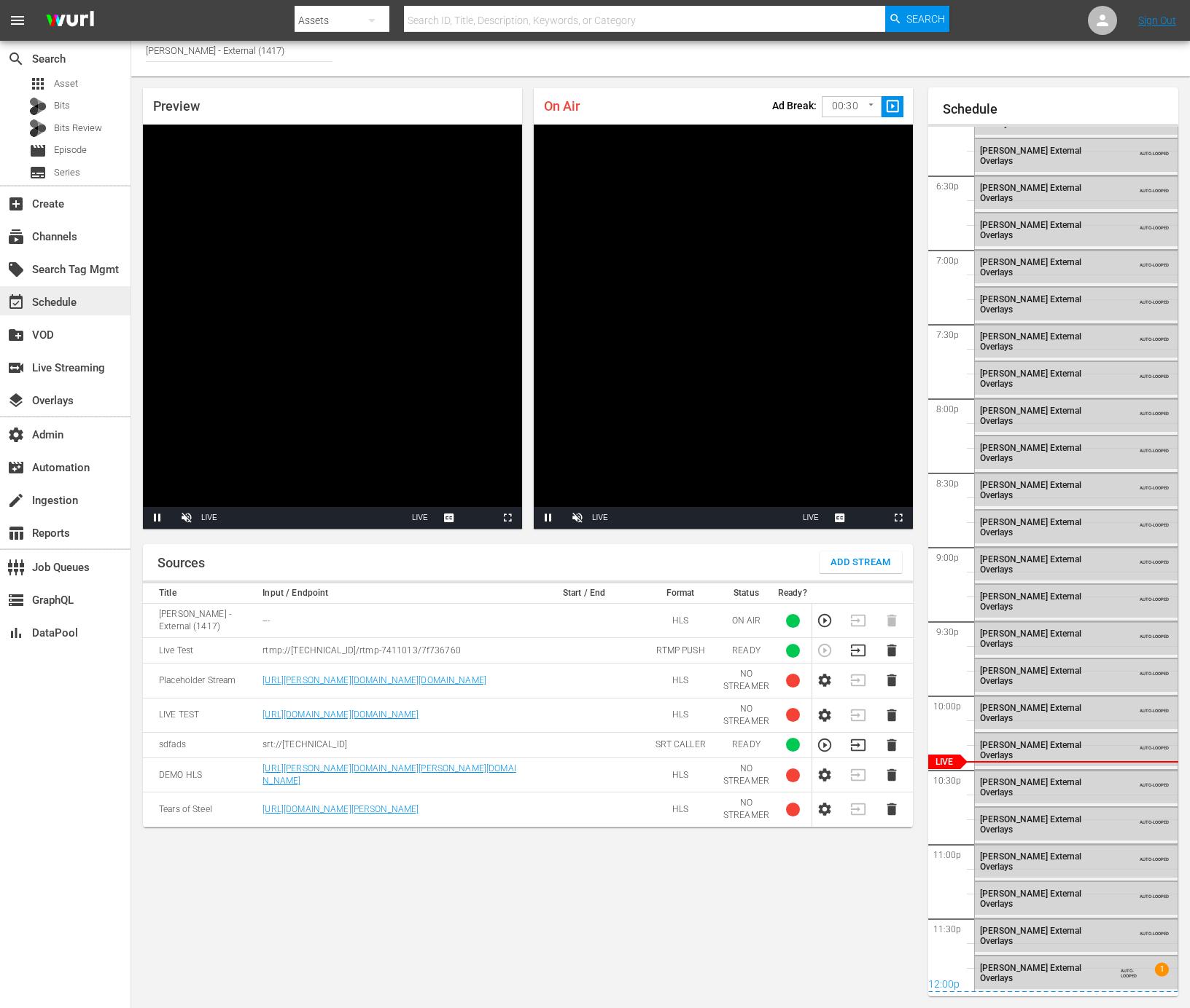
click at [77, 305] on div "event_available Schedule" at bounding box center [41, 300] width 82 height 13
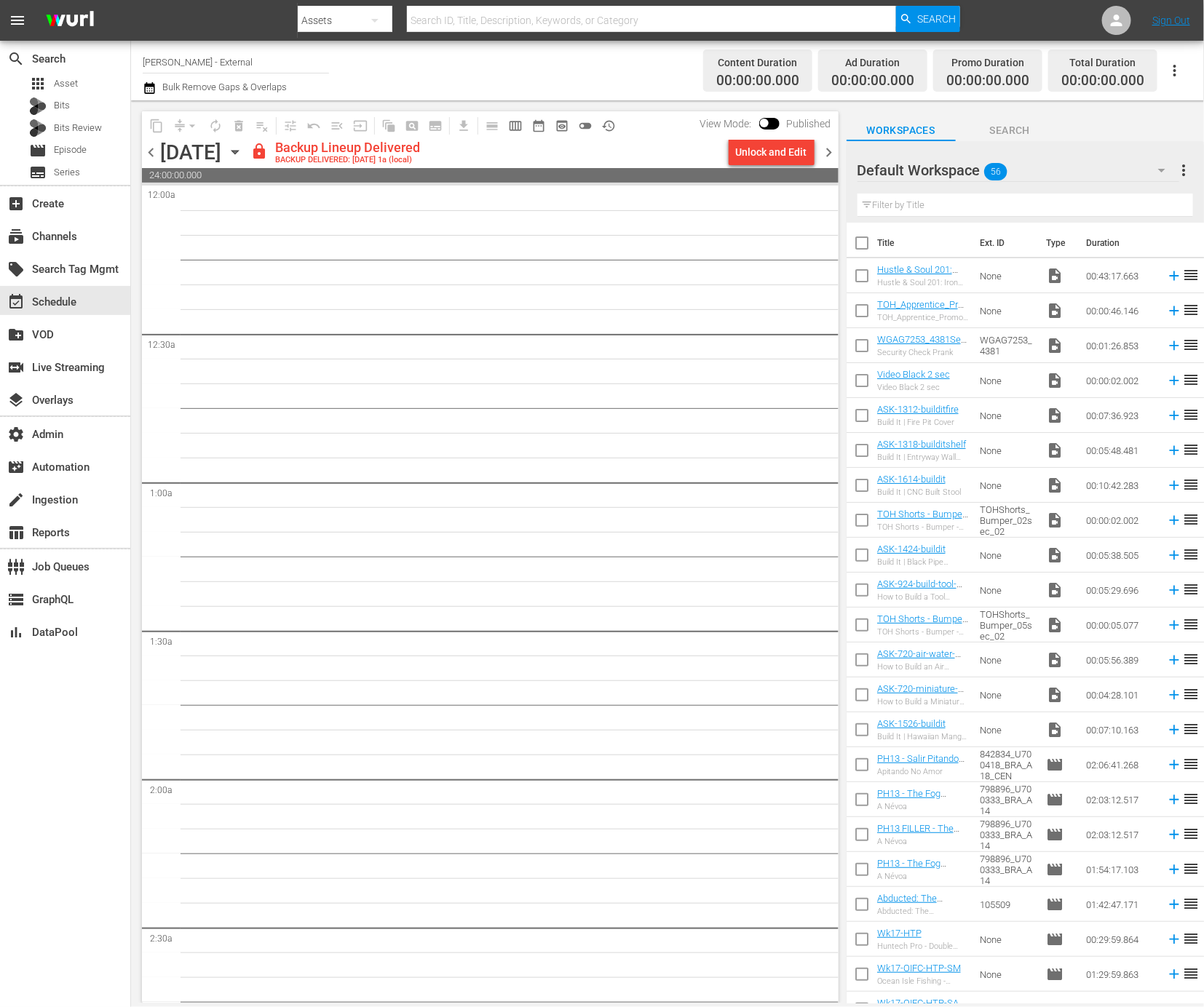
click at [238, 57] on input "Wurl - External" at bounding box center [235, 62] width 186 height 35
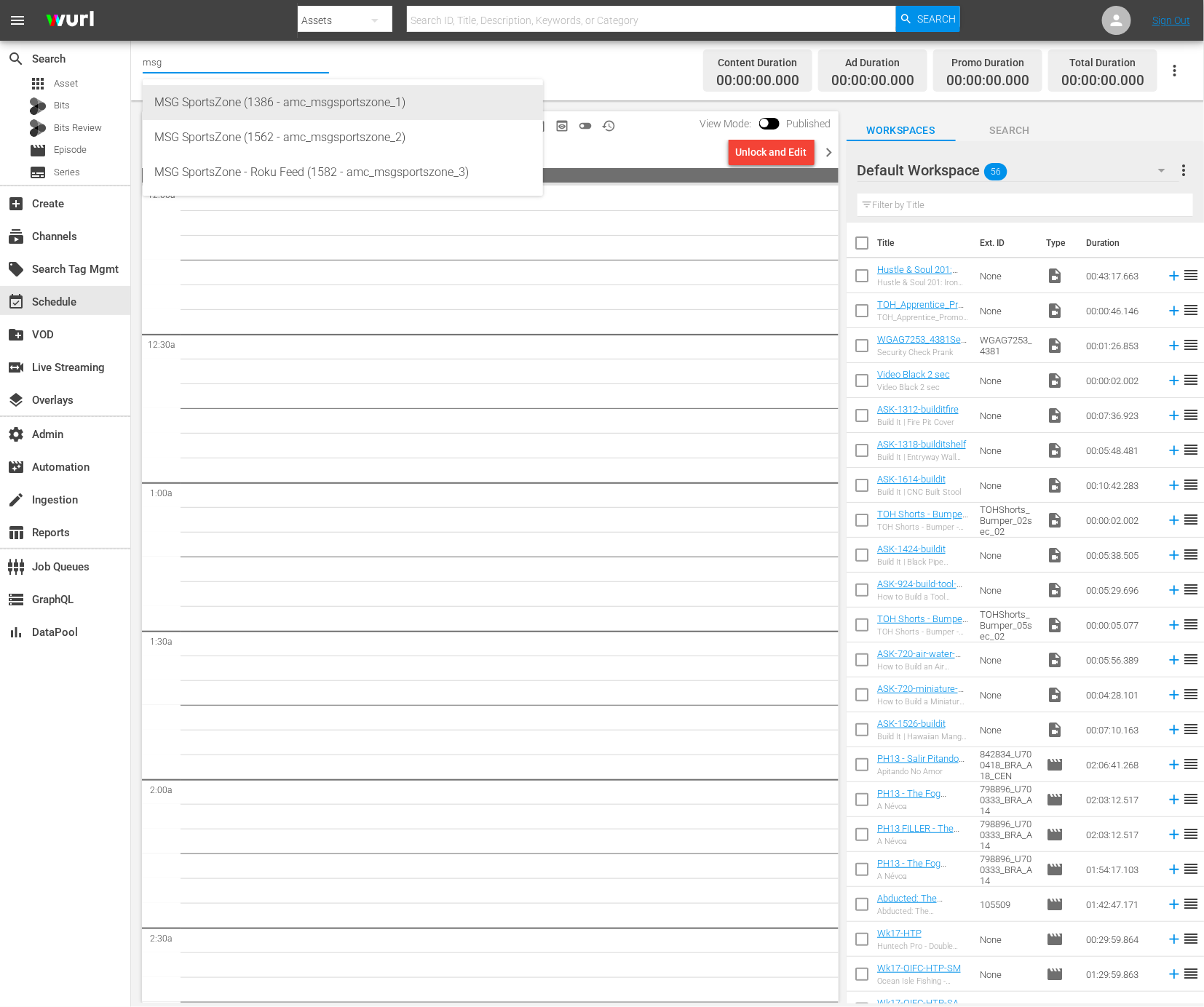
click at [278, 112] on div "MSG SportsZone (1386 - amc_msgsportszone_1)" at bounding box center [342, 102] width 377 height 35
type input "MSG SportsZone (1386 - amc_msgsportszone_1)"
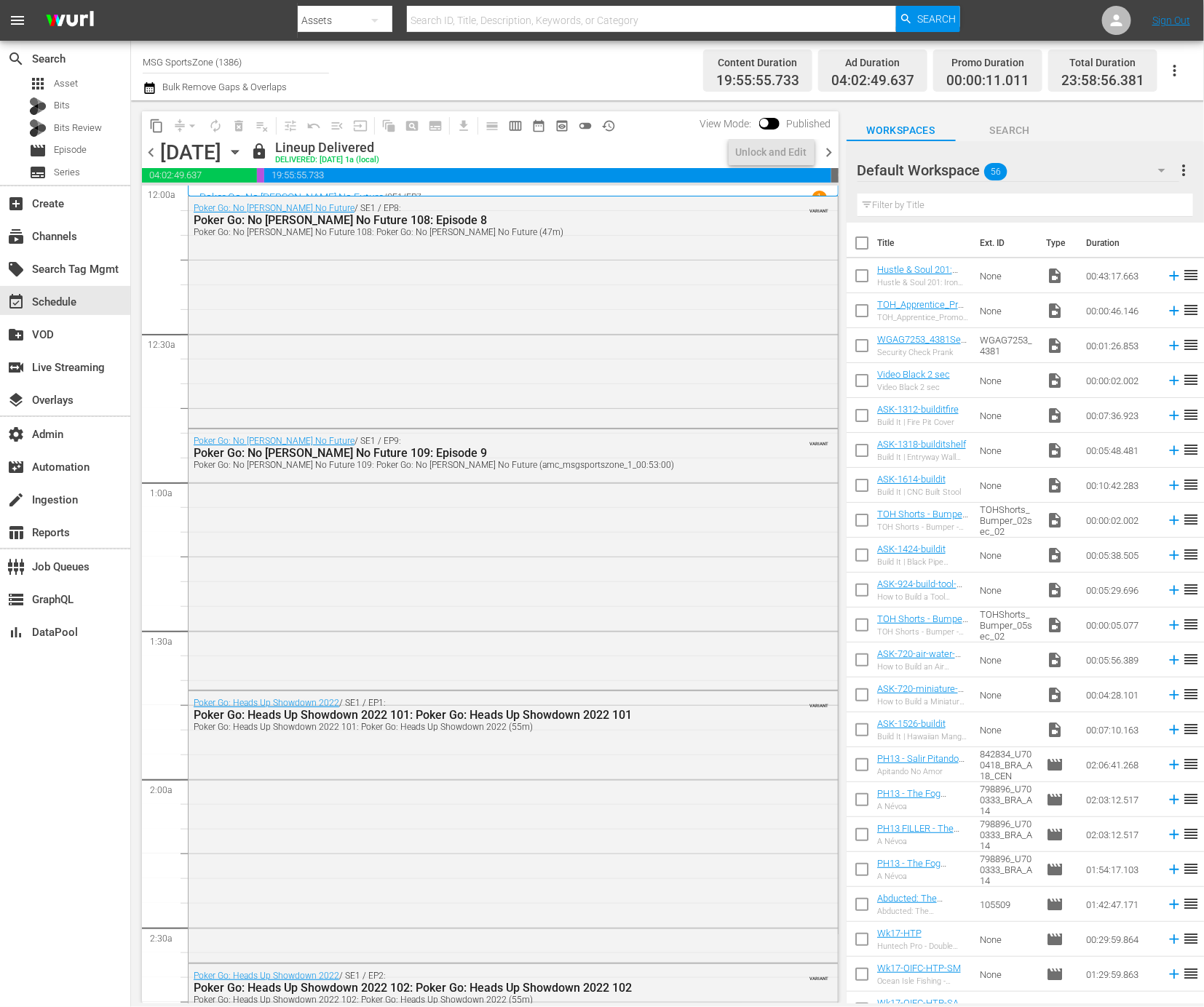
click at [238, 151] on icon "button" at bounding box center [234, 153] width 7 height 4
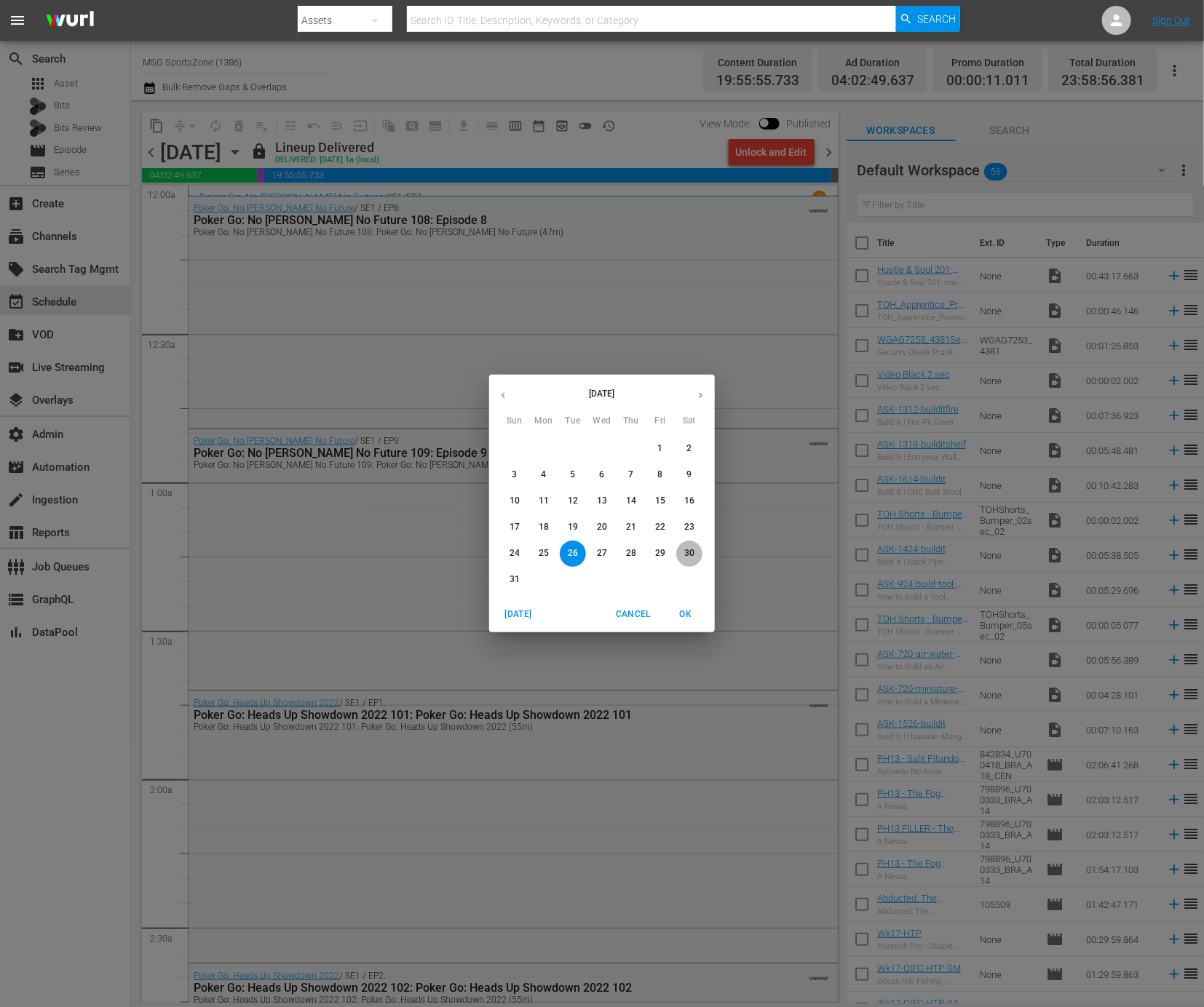
click at [692, 552] on p "30" at bounding box center [689, 553] width 10 height 13
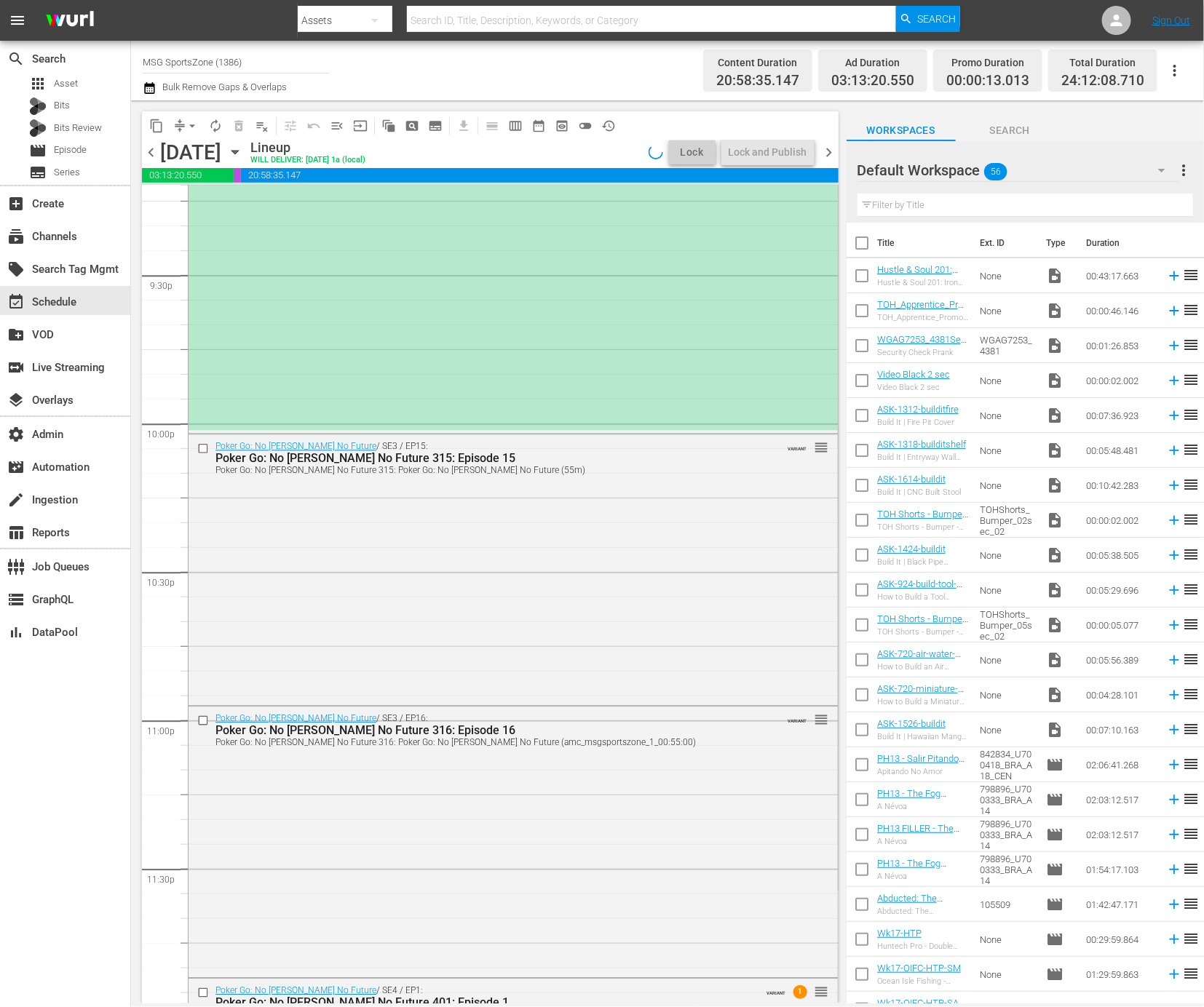
scroll to position [5748, 0]
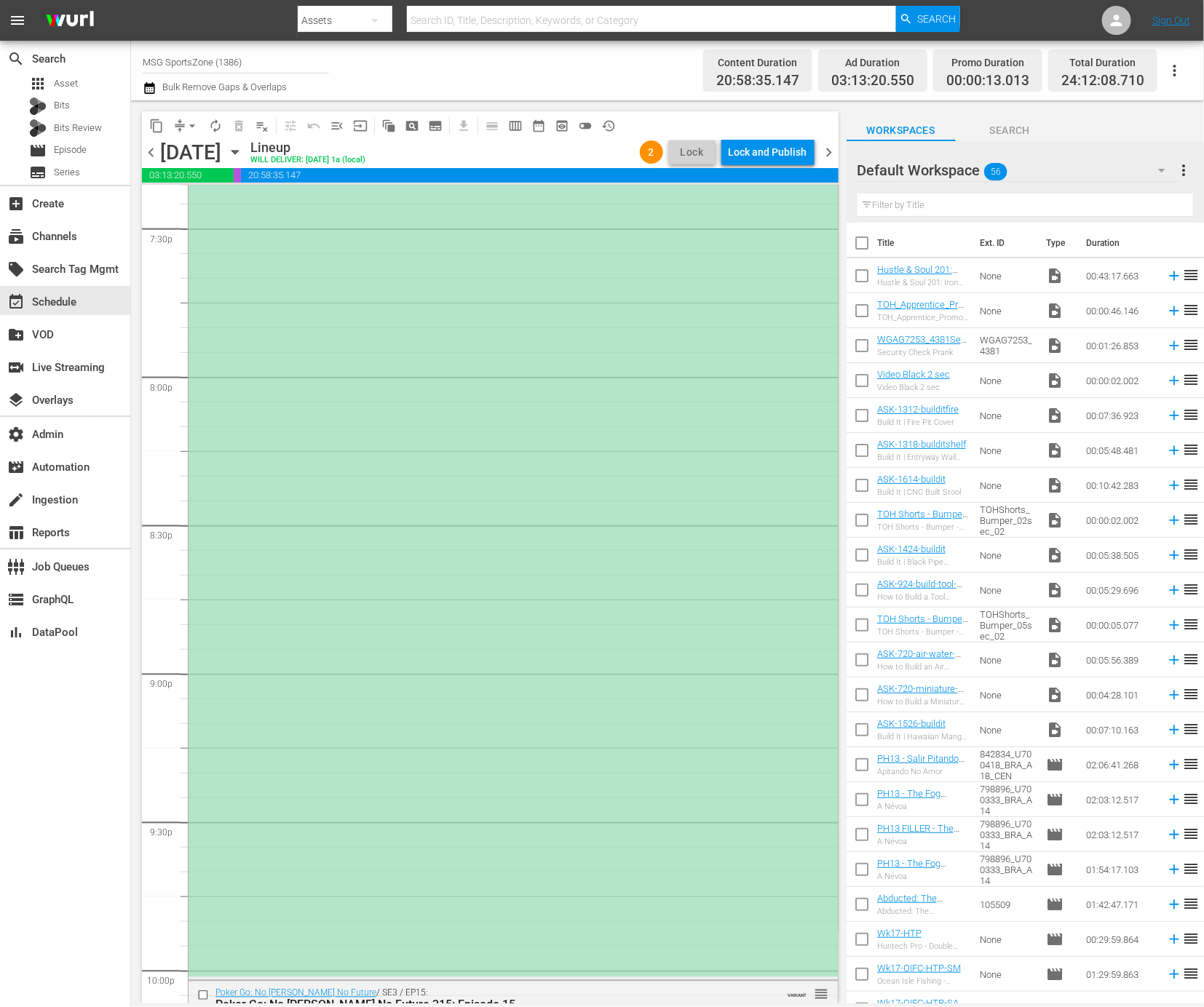
click at [564, 600] on div "(PLACEHOLDER 3:00 - 8/30) Westchester SC at FC Naples reorder" at bounding box center [513, 533] width 649 height 886
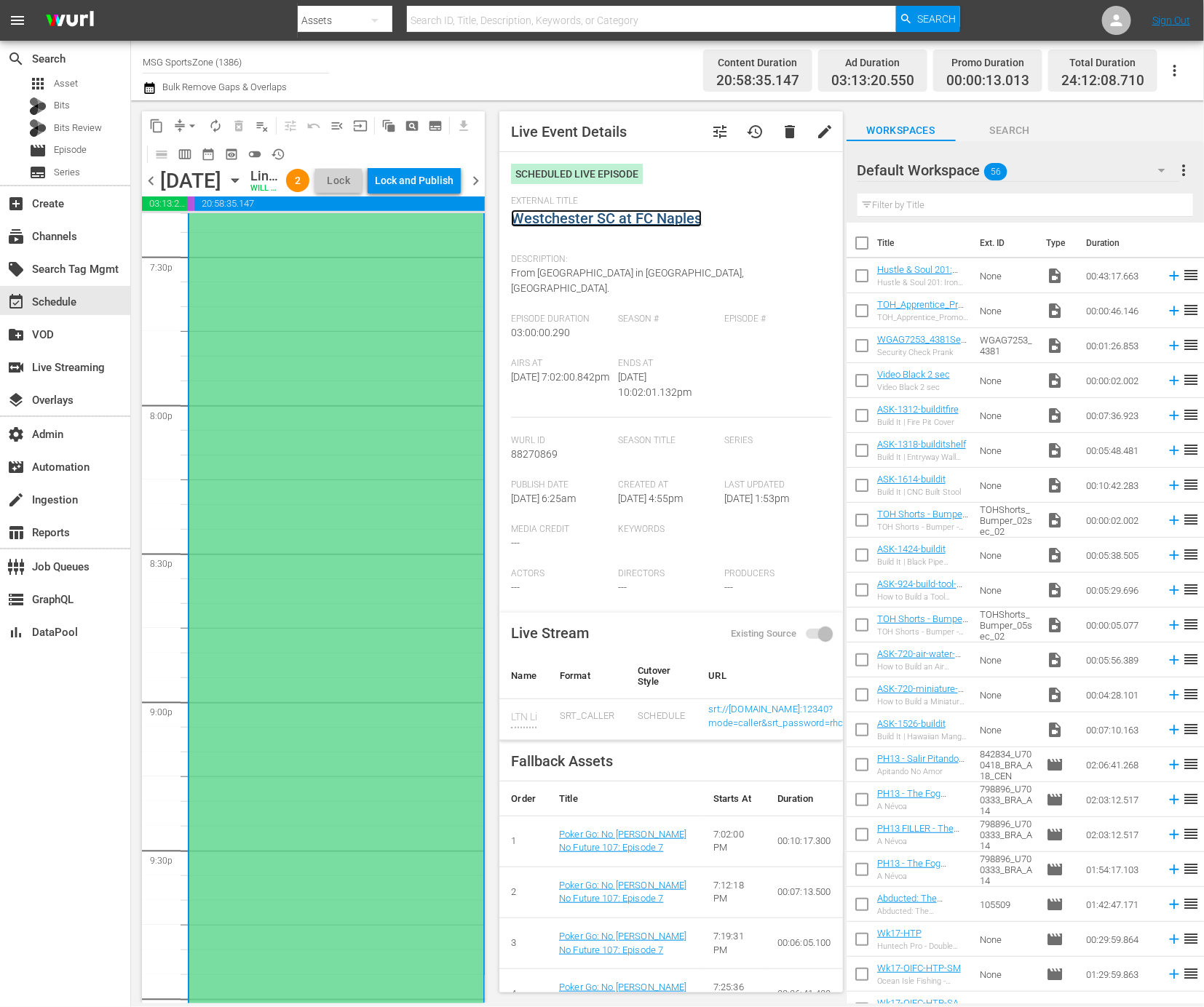
click at [643, 225] on link "Westchester SC at FC Naples" at bounding box center [606, 218] width 191 height 18
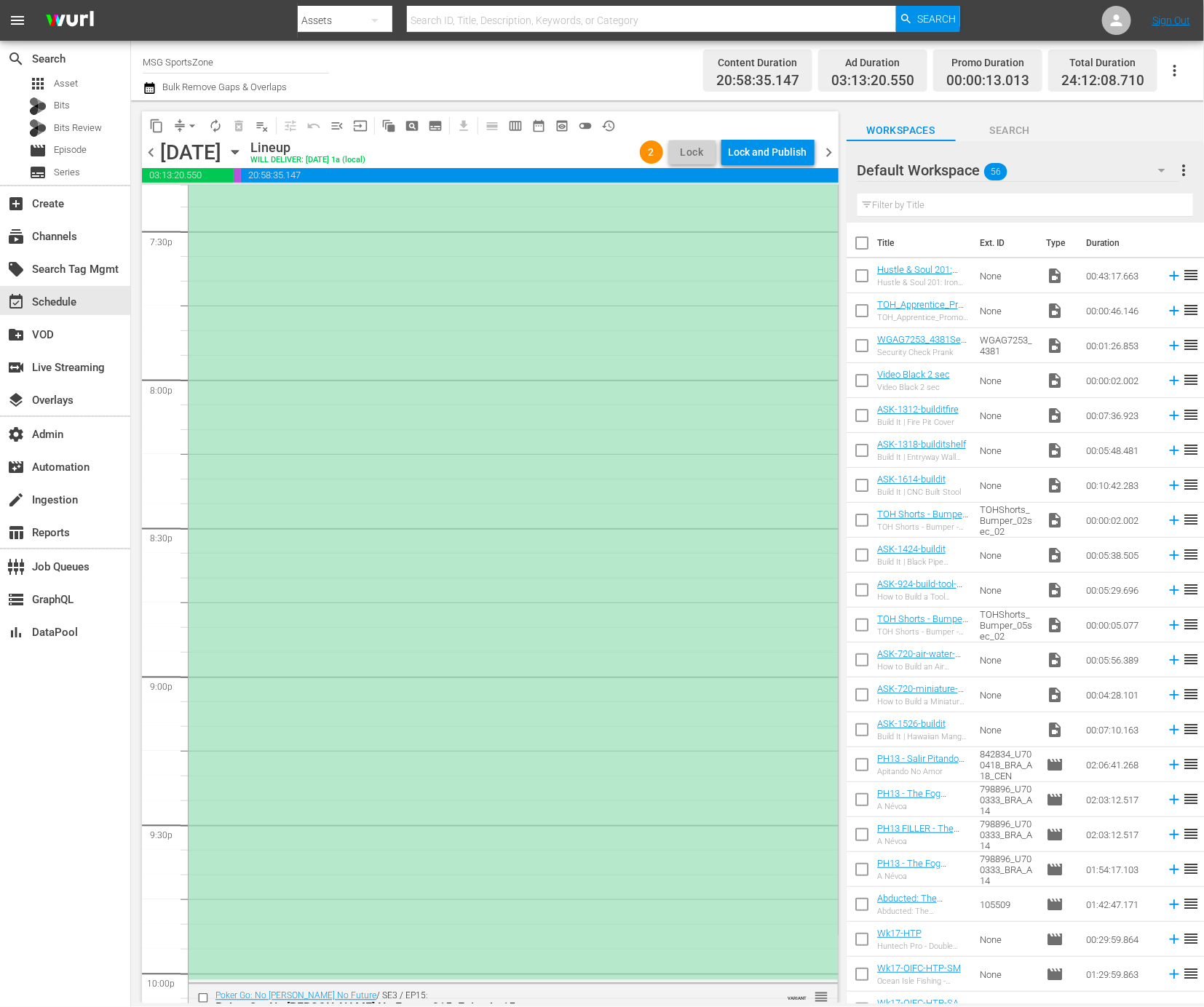
scroll to position [5707, 0]
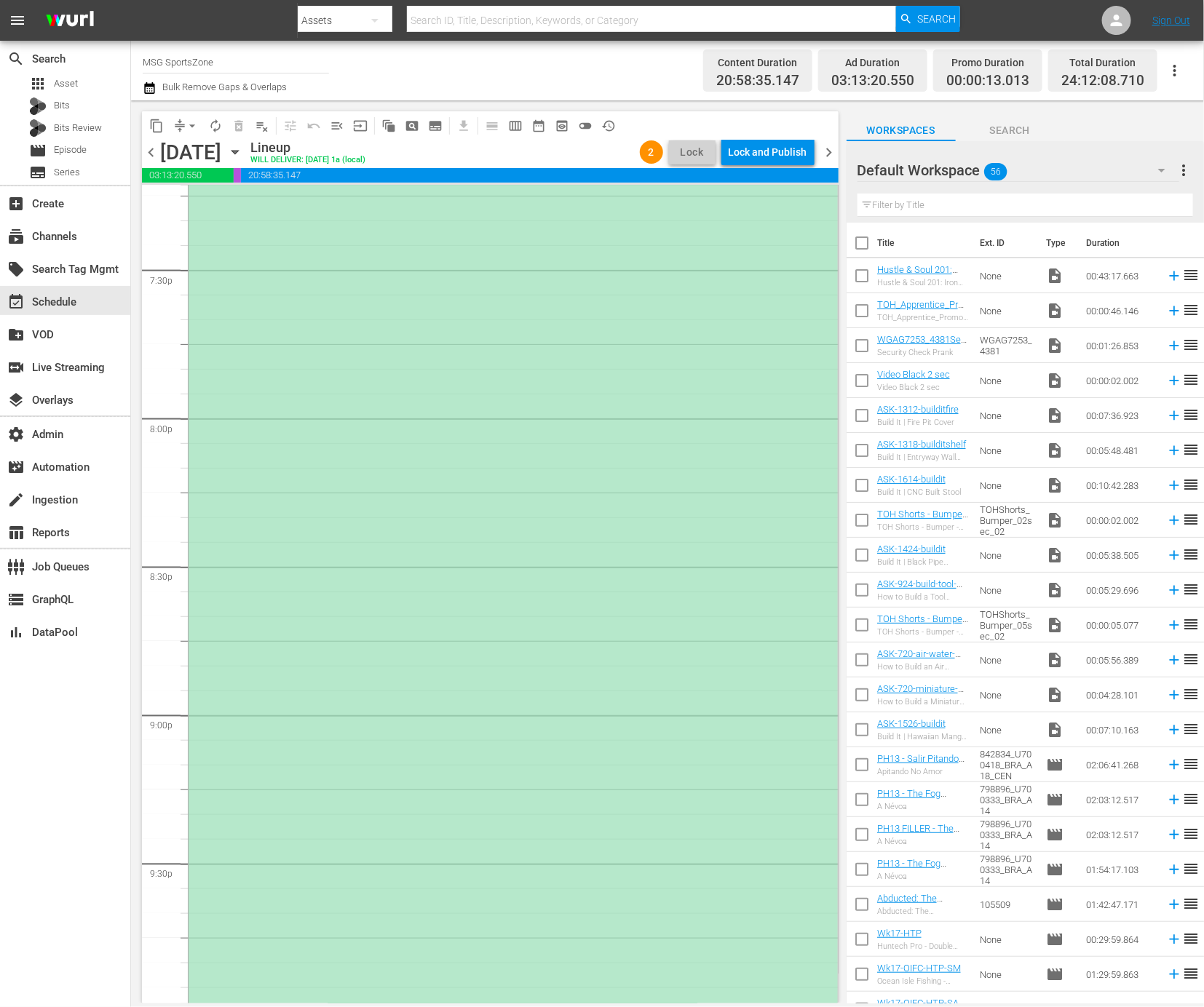
click at [439, 488] on div "(PLACEHOLDER 3:00 - 8/30) Westchester SC at FC Naples reorder" at bounding box center [513, 575] width 649 height 886
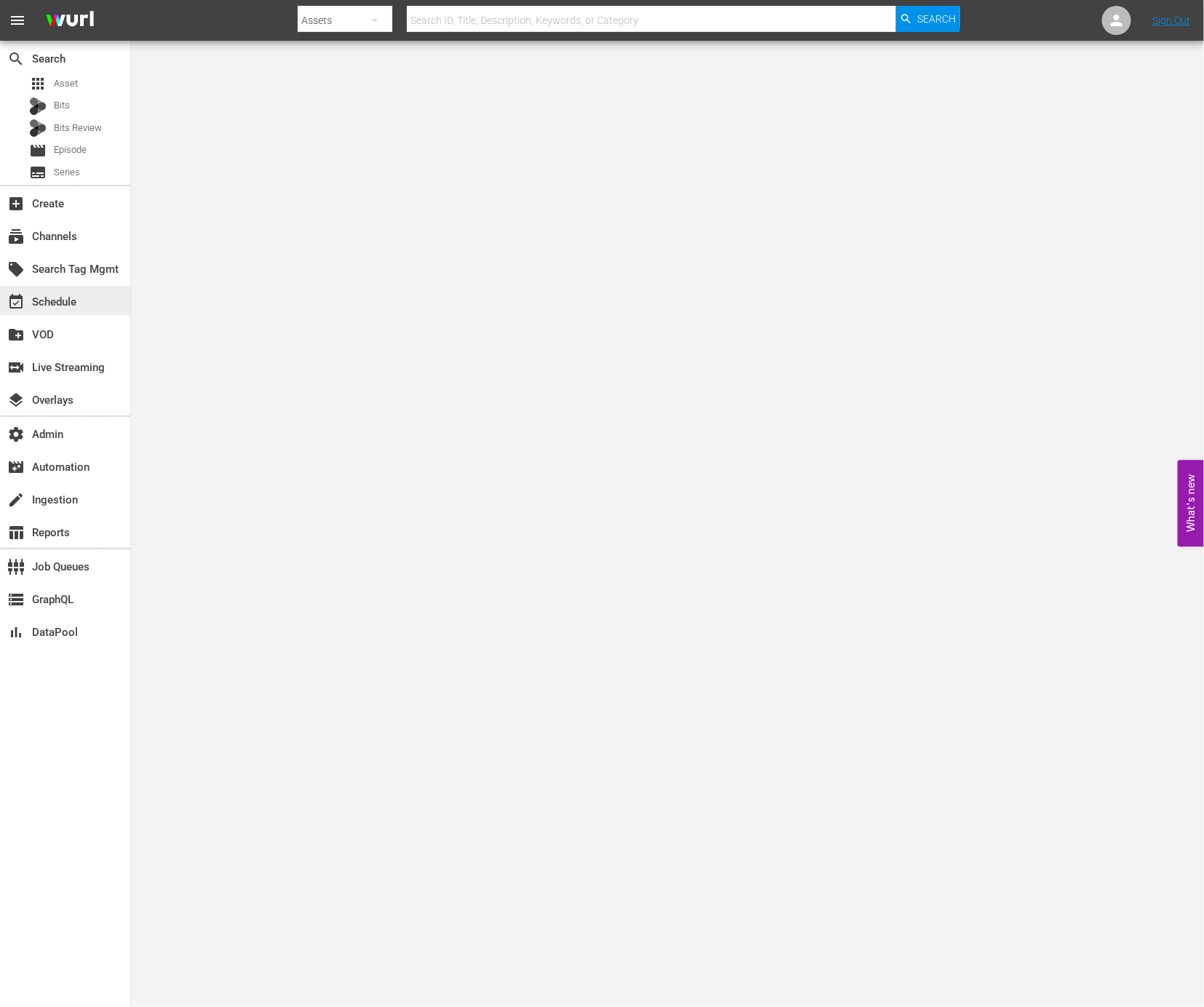
click at [67, 293] on div "event_available Schedule" at bounding box center [41, 299] width 82 height 13
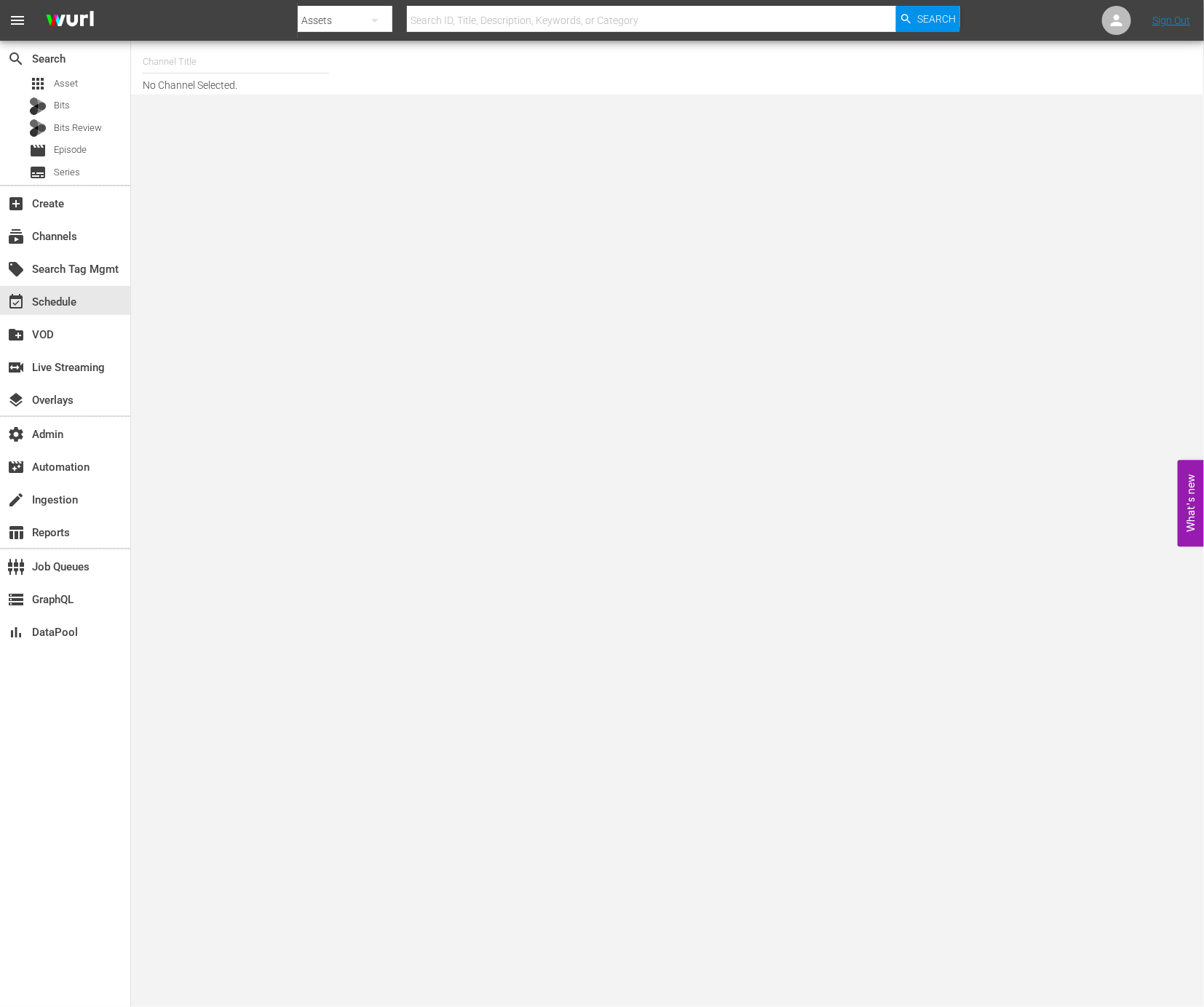
click at [293, 70] on input "text" at bounding box center [235, 62] width 186 height 35
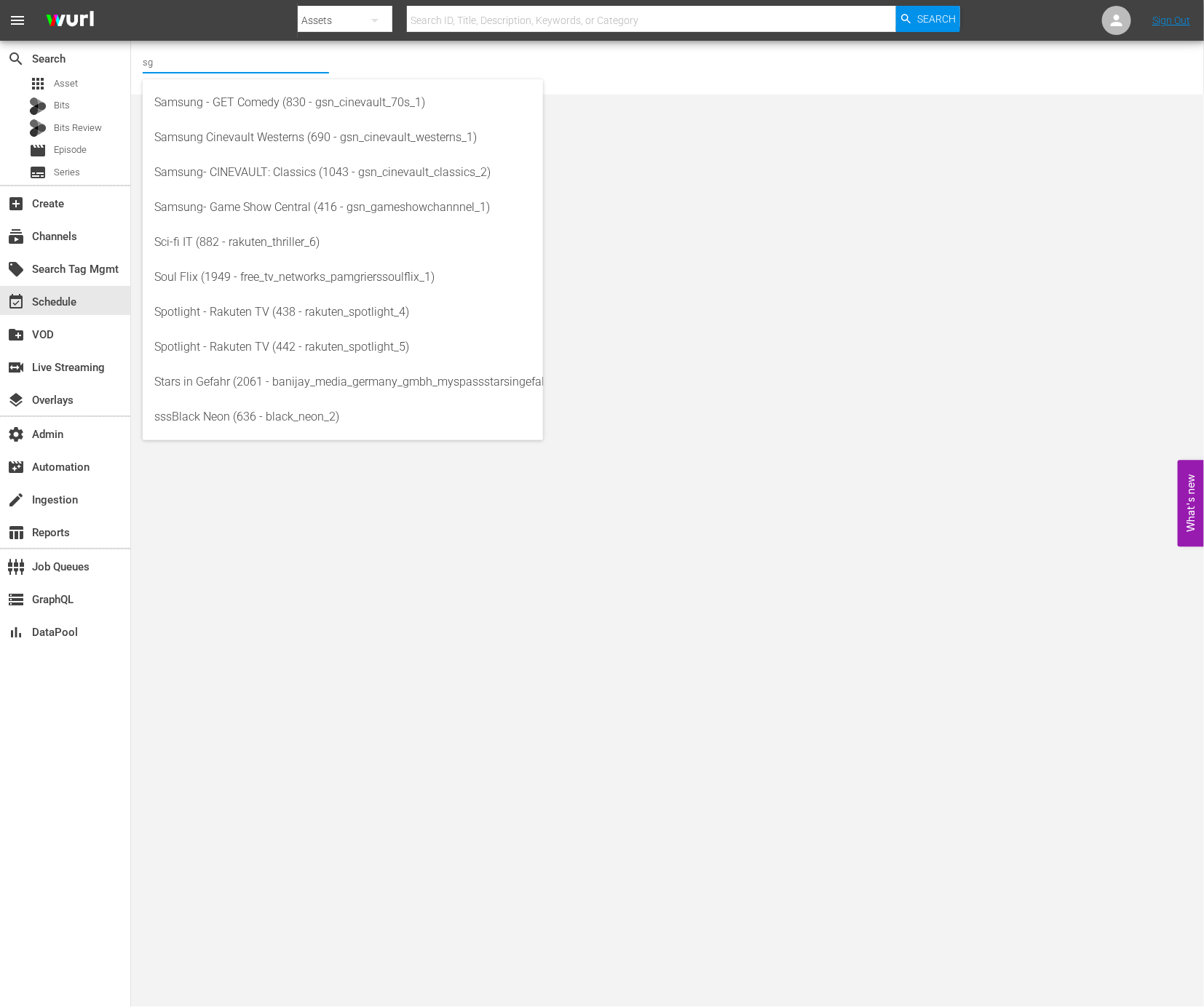
type input "s"
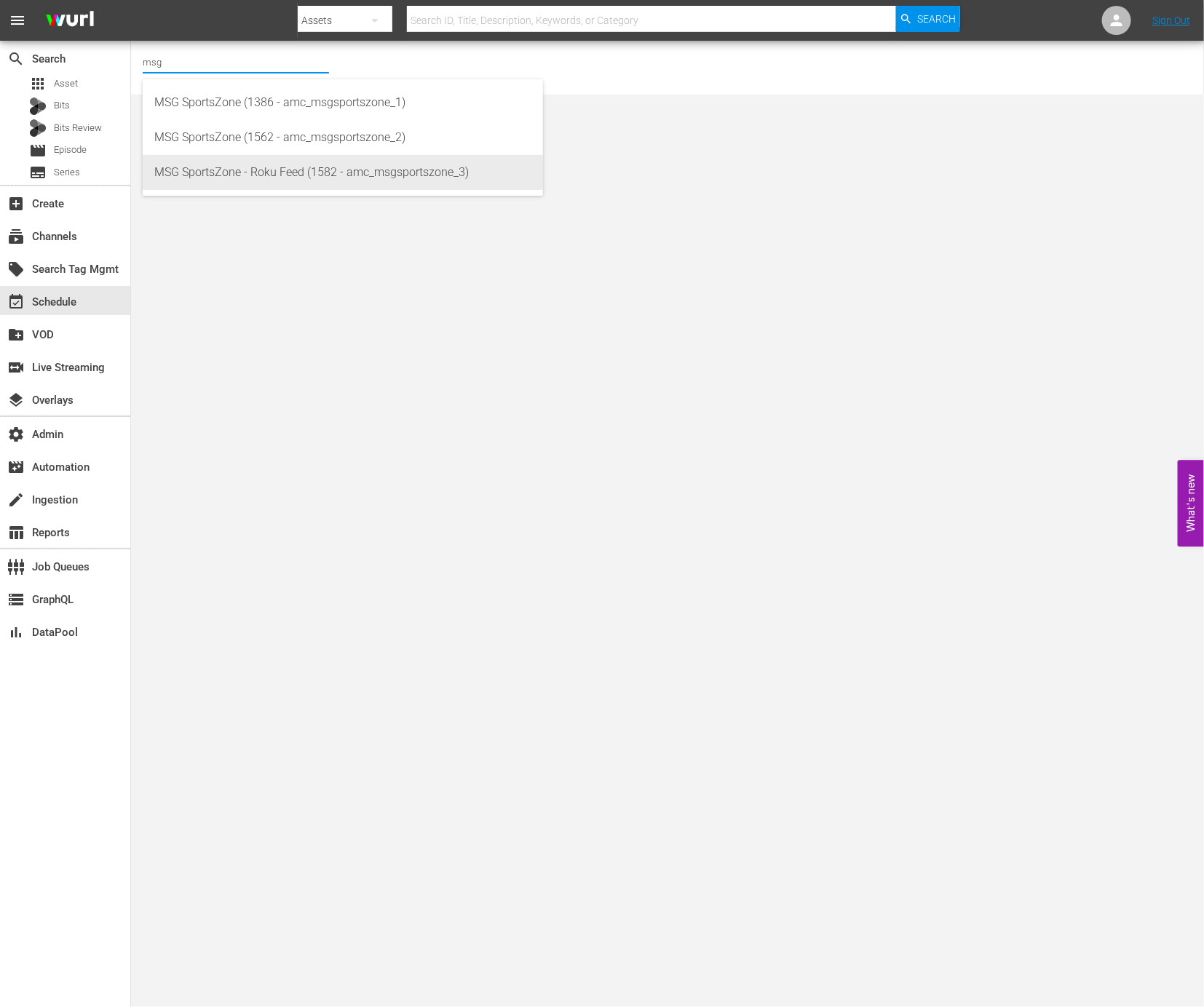
click at [327, 176] on div "MSG SportsZone - Roku Feed (1582 - amc_msgsportszone_3)" at bounding box center [342, 173] width 377 height 35
type input "MSG SportsZone - Roku Feed (1582 - amc_msgsportszone_3)"
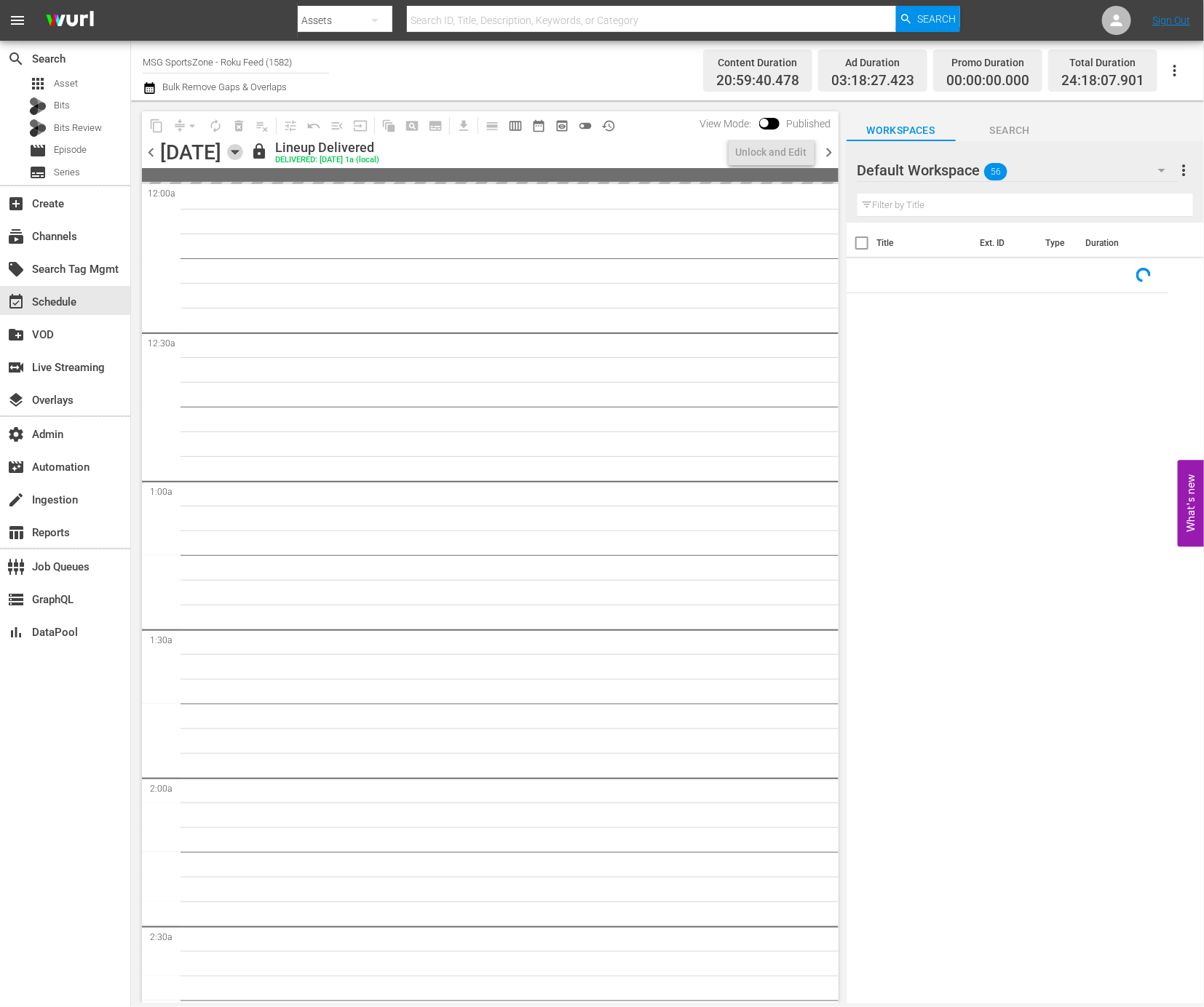
click at [243, 156] on icon "button" at bounding box center [235, 152] width 16 height 16
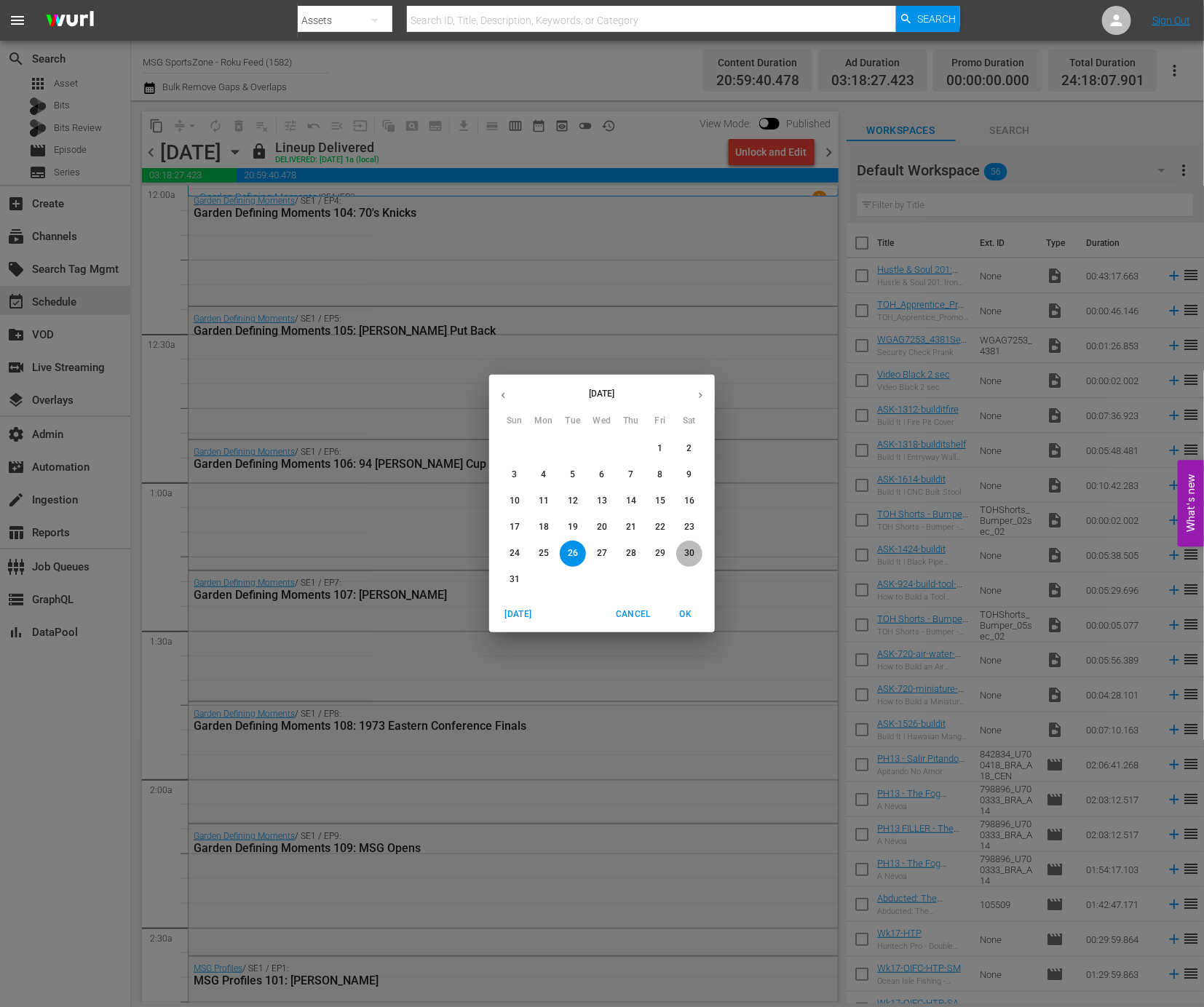
click at [693, 560] on p "30" at bounding box center [689, 553] width 10 height 13
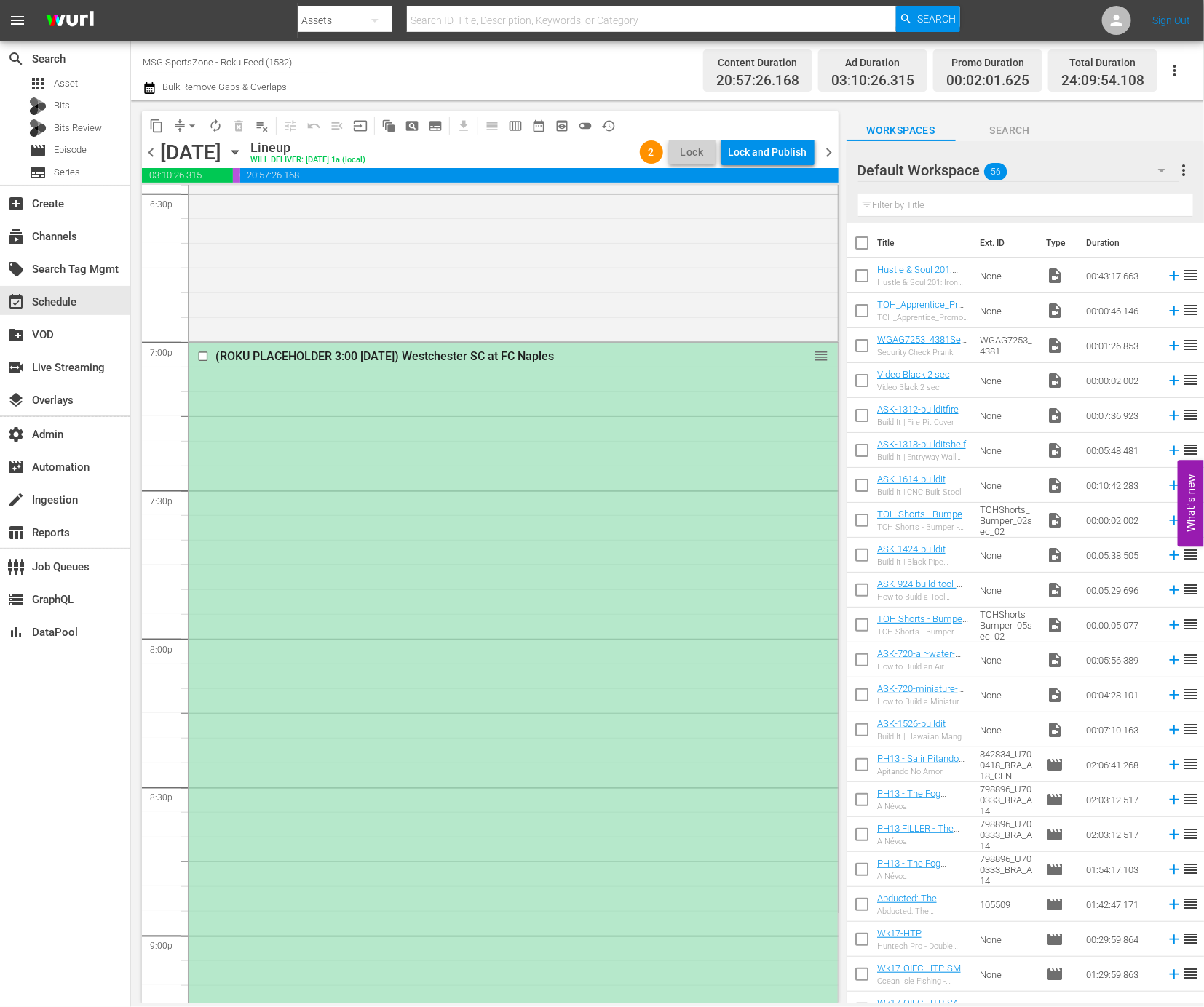
scroll to position [5589, 0]
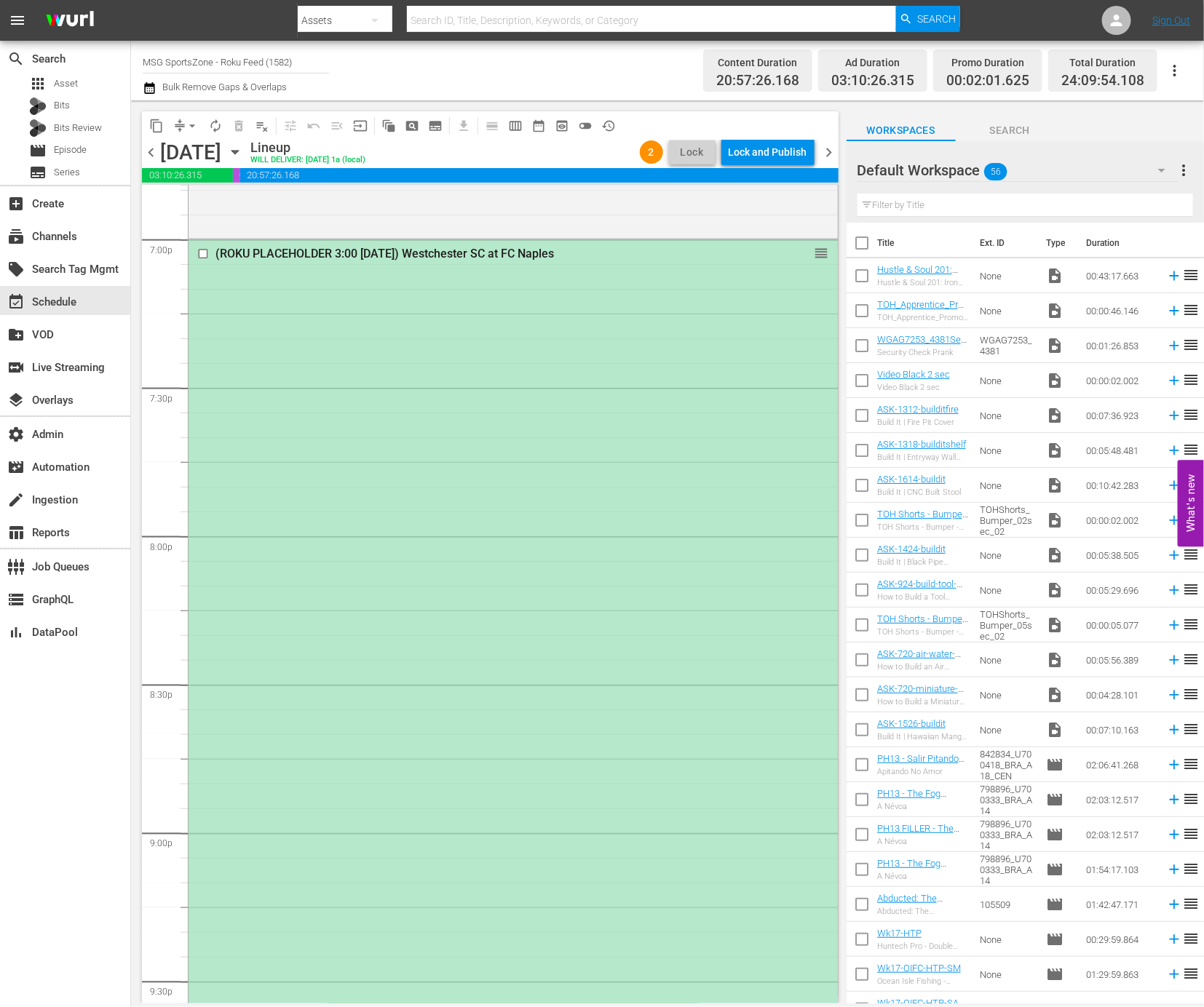
click at [627, 544] on div "(ROKU PLACEHOLDER 3:00 [DATE]) Westchester SC at FC Naples reorder" at bounding box center [513, 682] width 649 height 886
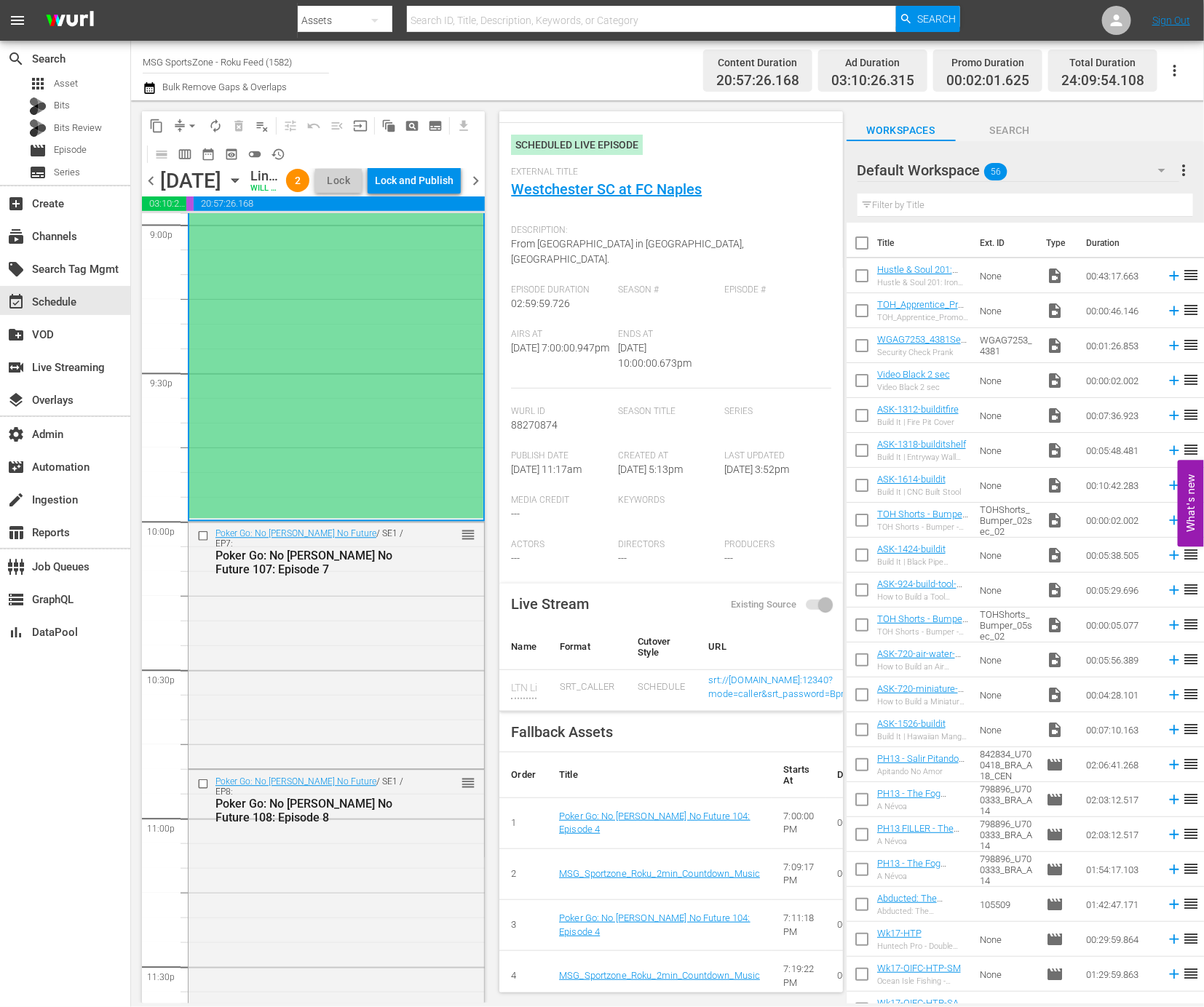
scroll to position [0, 0]
